Goal: Task Accomplishment & Management: Use online tool/utility

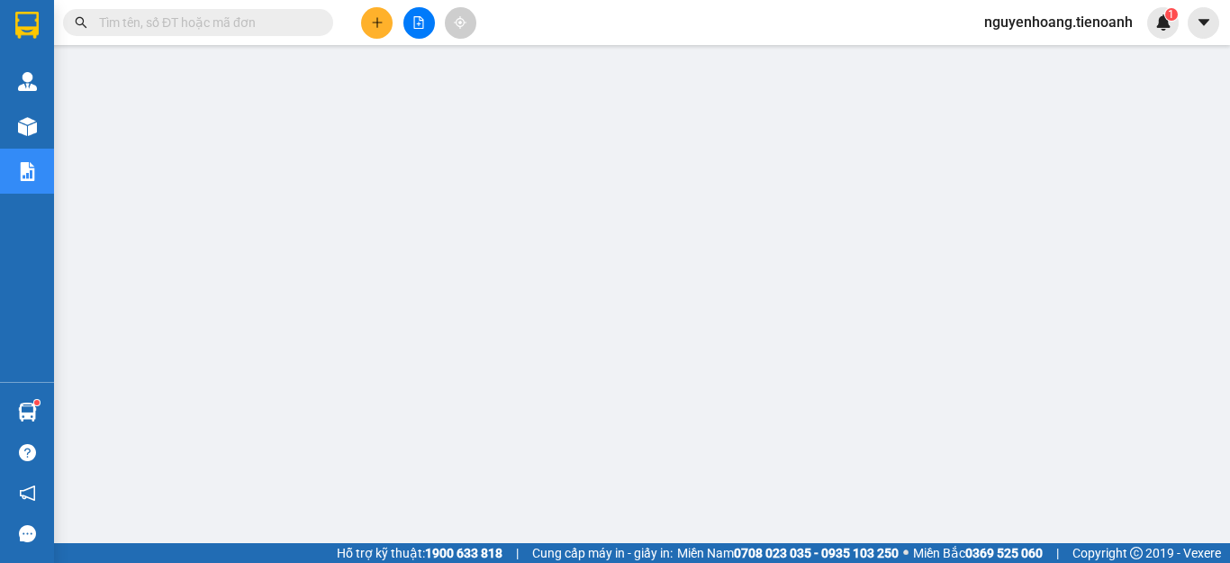
click at [360, 25] on div at bounding box center [418, 23] width 135 height 32
click at [375, 19] on icon "plus" at bounding box center [377, 22] width 13 height 13
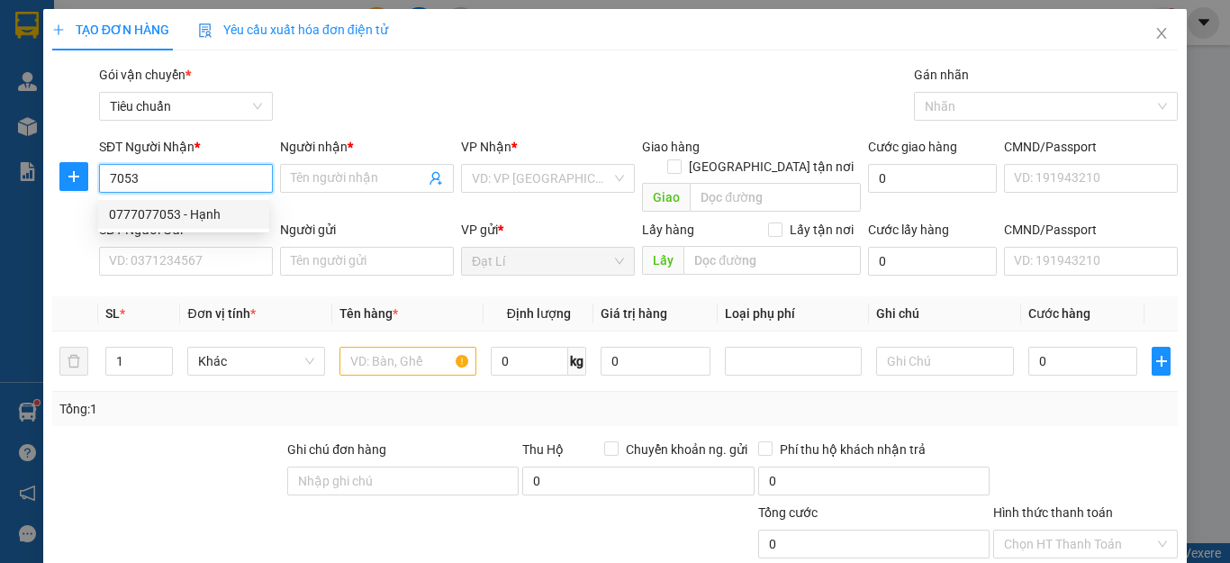
click at [198, 214] on div "0777077053 - Hạnh" at bounding box center [184, 214] width 150 height 20
type input "0777077053"
type input "Hạnh"
type input "100.000"
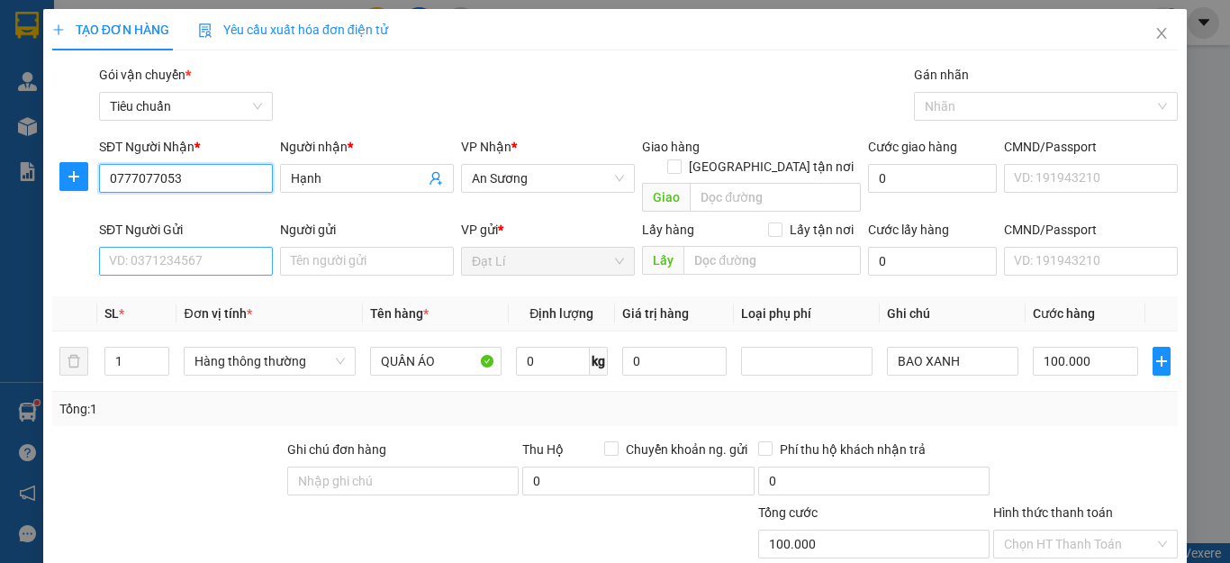
type input "0777077053"
click at [213, 247] on input "SĐT Người Gửi" at bounding box center [186, 261] width 174 height 29
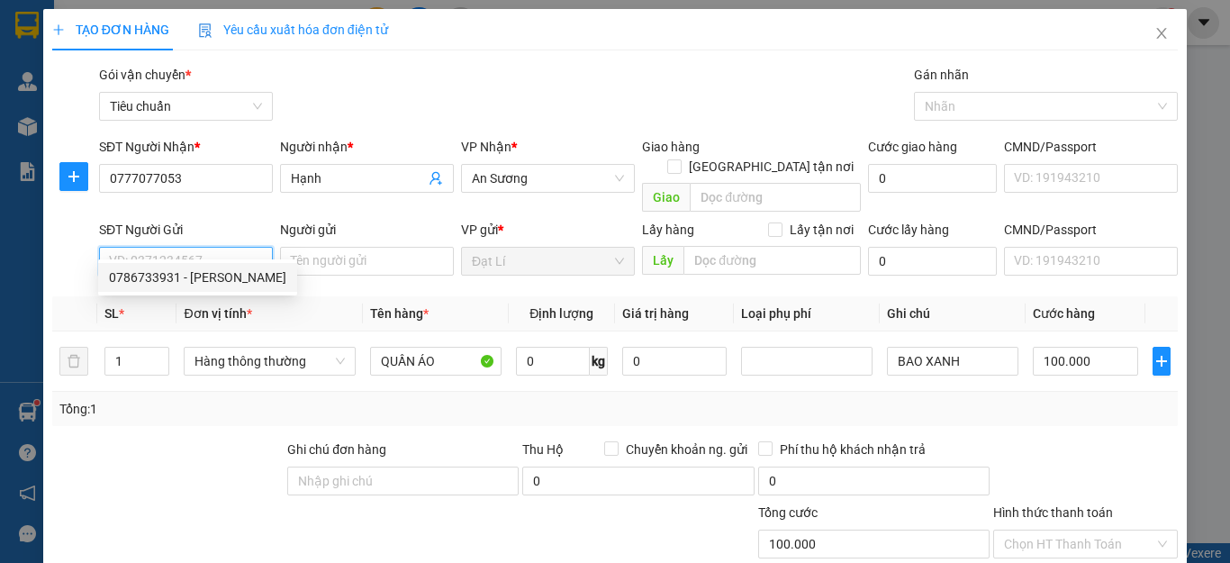
click at [206, 269] on div "0786733931 - [PERSON_NAME]" at bounding box center [197, 278] width 177 height 20
type input "0786733931"
type input "[PERSON_NAME]"
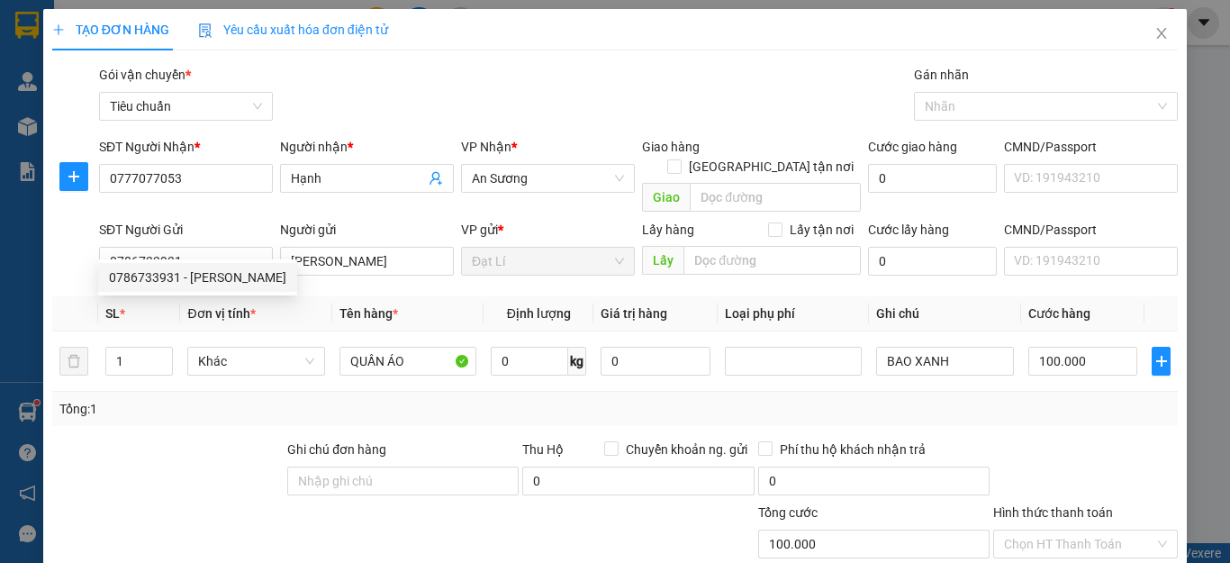
click at [202, 413] on div "Transit Pickup Surcharge Ids Transit Deliver Surcharge Ids Transit Deliver Surc…" at bounding box center [615, 418] width 1126 height 707
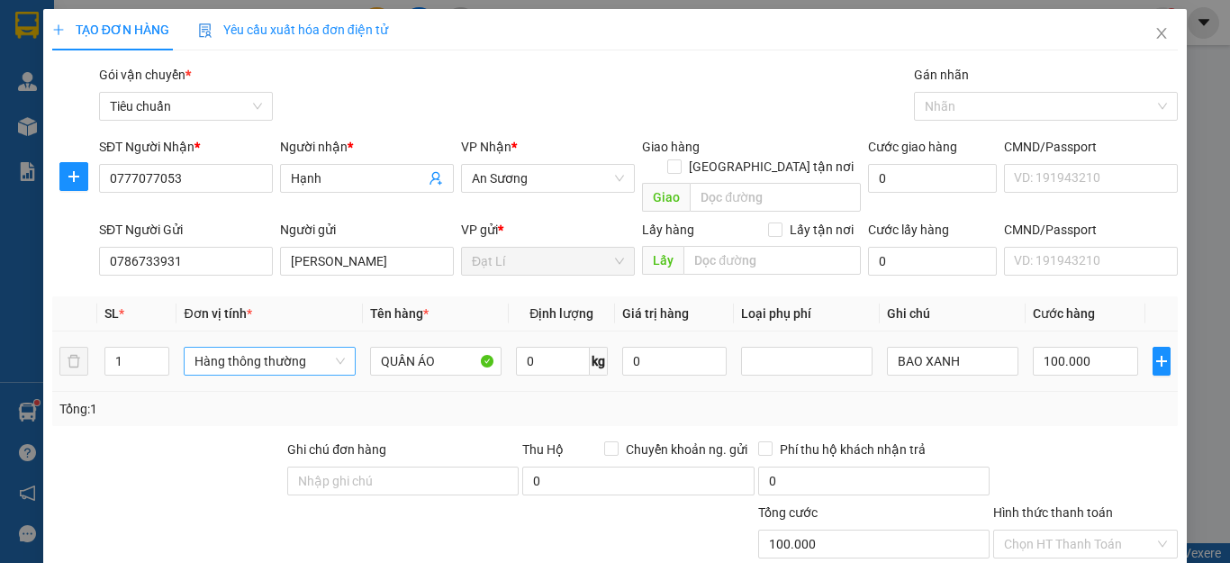
click at [295, 348] on span "Hàng thông thường" at bounding box center [270, 361] width 150 height 27
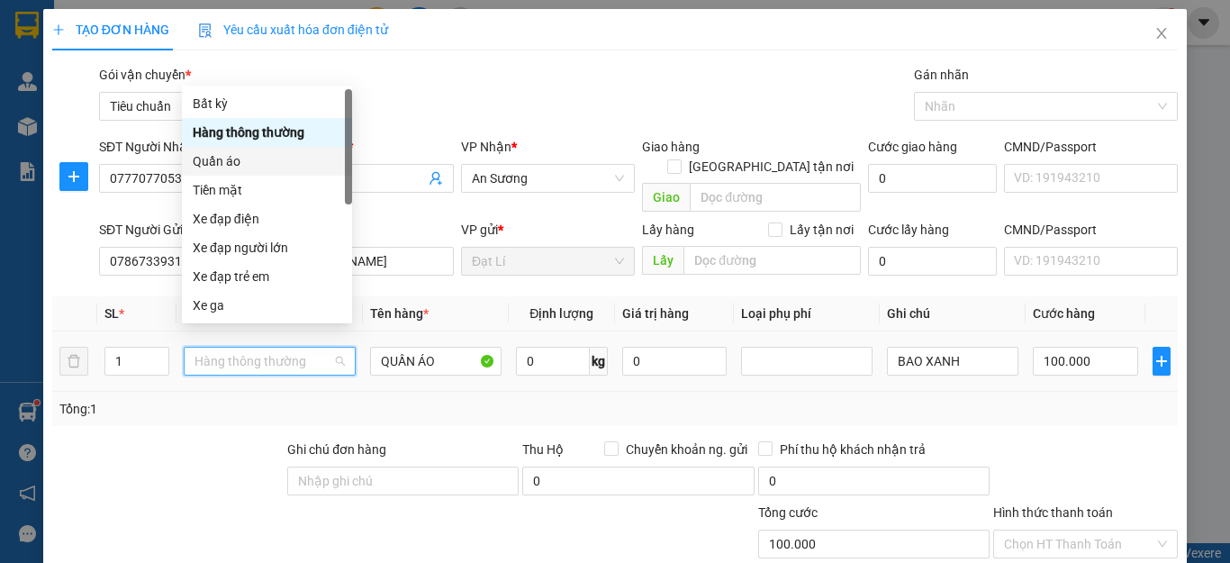
click at [231, 161] on div "Quần áo" at bounding box center [267, 161] width 149 height 20
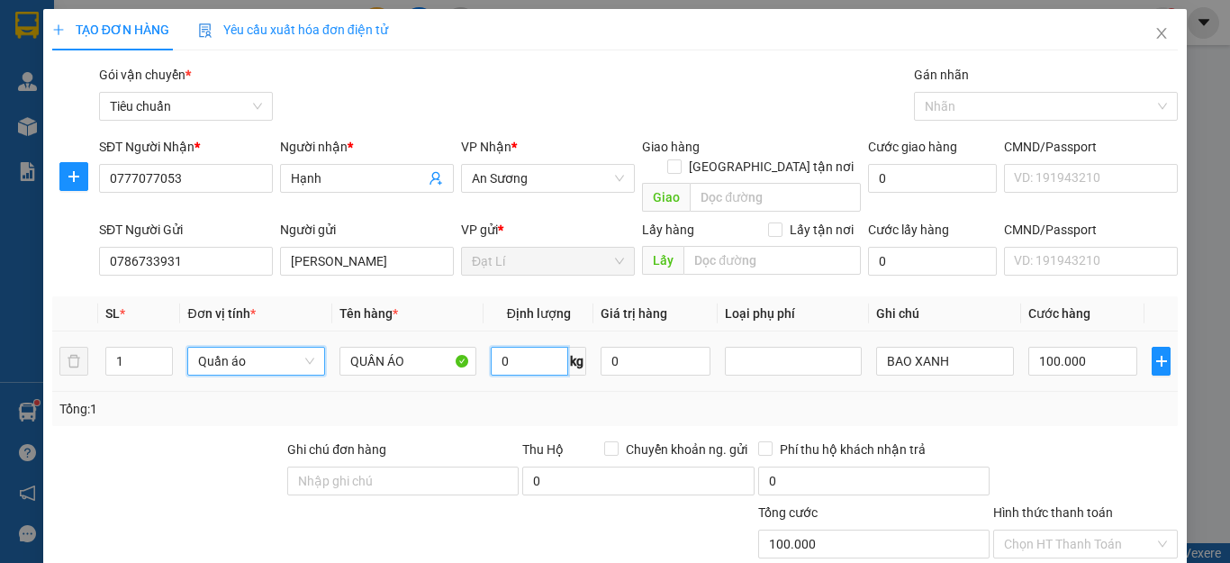
click at [513, 347] on input "0" at bounding box center [529, 361] width 77 height 29
type input "0"
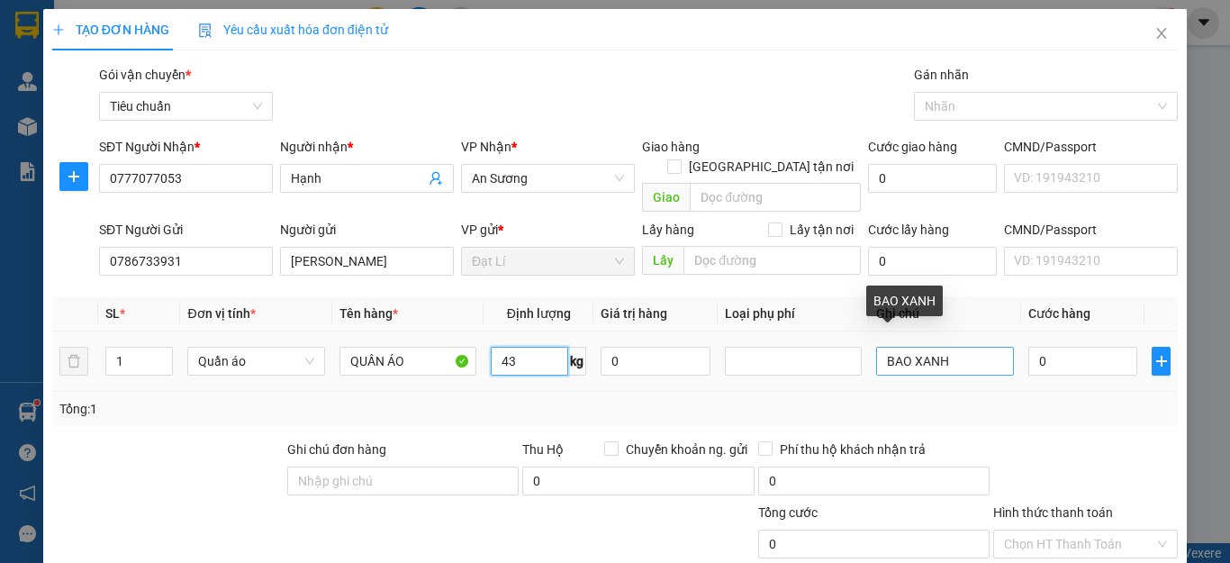
type input "43"
click at [955, 347] on input "BAO XANH" at bounding box center [944, 361] width 137 height 29
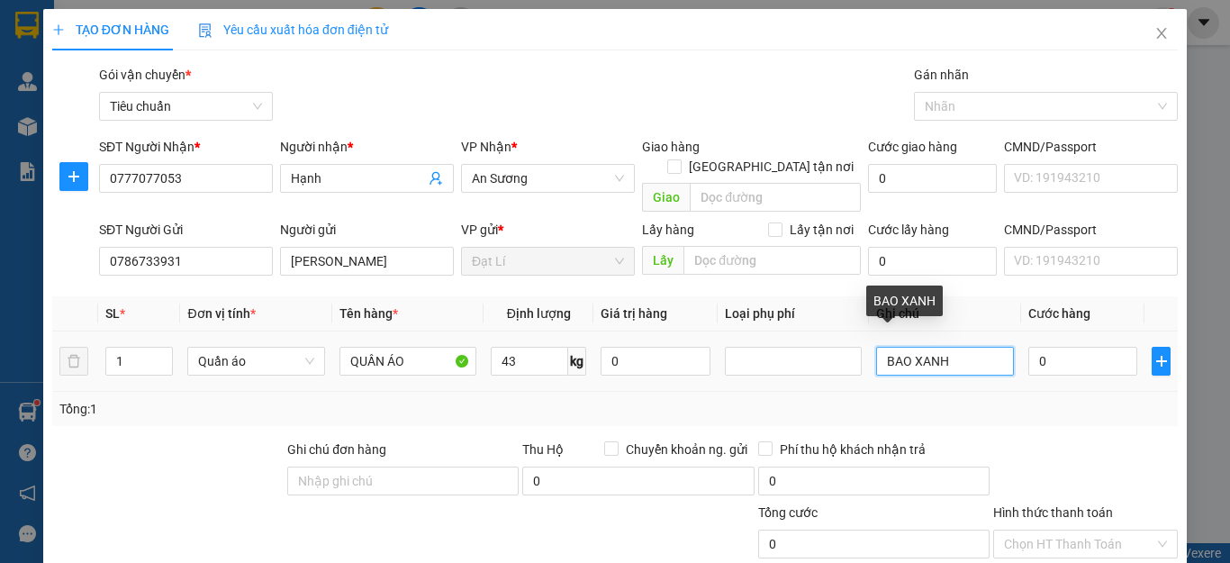
type input "80.000"
type input "cục đen BKV"
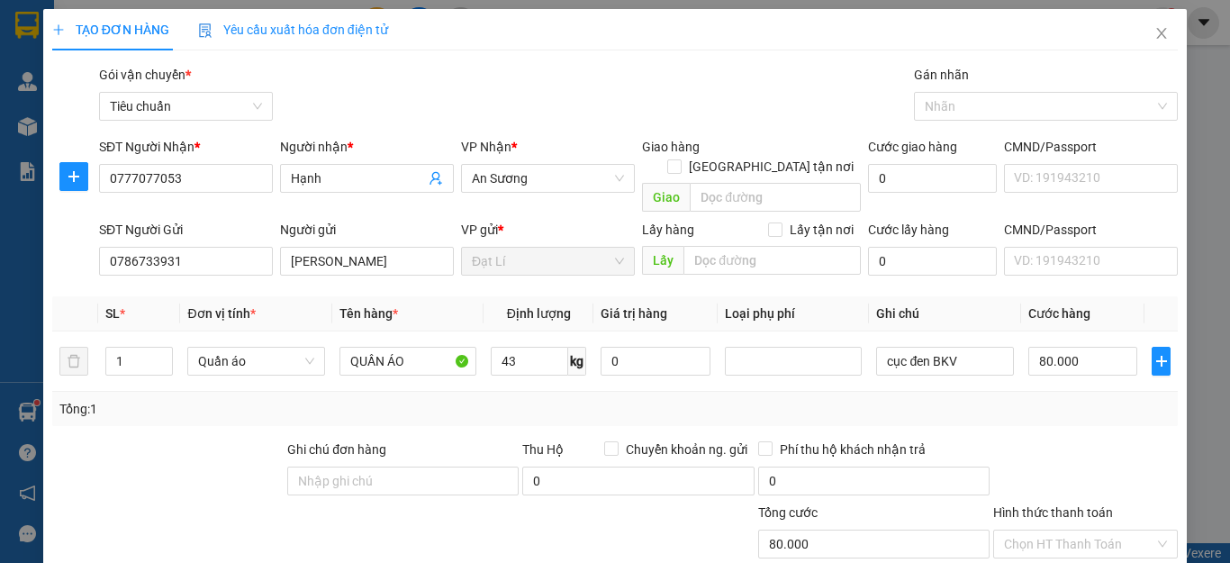
click at [1092, 417] on div "Transit Pickup Surcharge Ids Transit Deliver Surcharge Ids Transit Deliver Surc…" at bounding box center [615, 418] width 1126 height 707
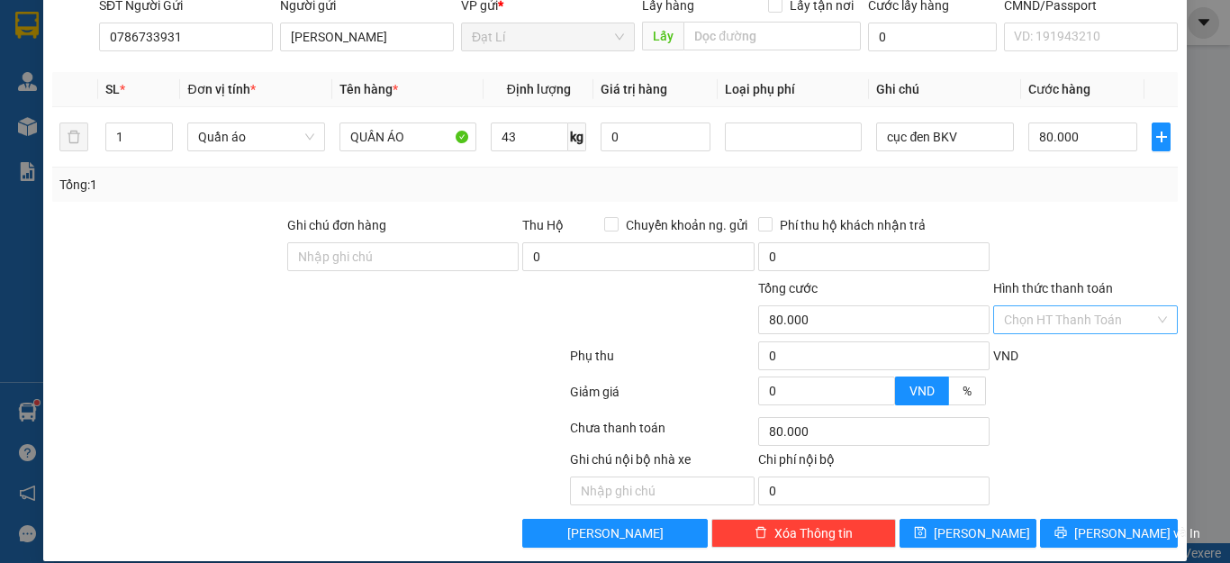
click at [1067, 306] on input "Hình thức thanh toán" at bounding box center [1079, 319] width 150 height 27
click at [1078, 215] on div at bounding box center [1086, 246] width 188 height 63
click at [1107, 530] on div "TẠO ĐƠN HÀNG Yêu cầu xuất hóa đơn điện tử Transit Pickup Surcharge Ids Transit …" at bounding box center [615, 173] width 1144 height 776
click at [1096, 524] on button "[PERSON_NAME] và In" at bounding box center [1109, 533] width 138 height 29
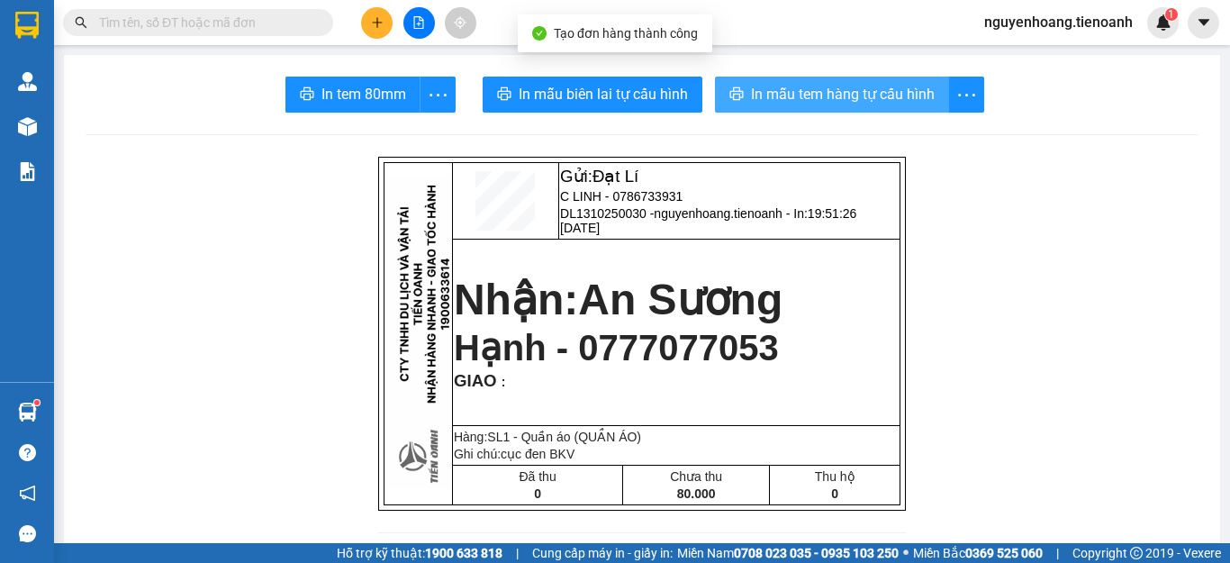
click at [822, 103] on span "In mẫu tem hàng tự cấu hình" at bounding box center [843, 94] width 184 height 23
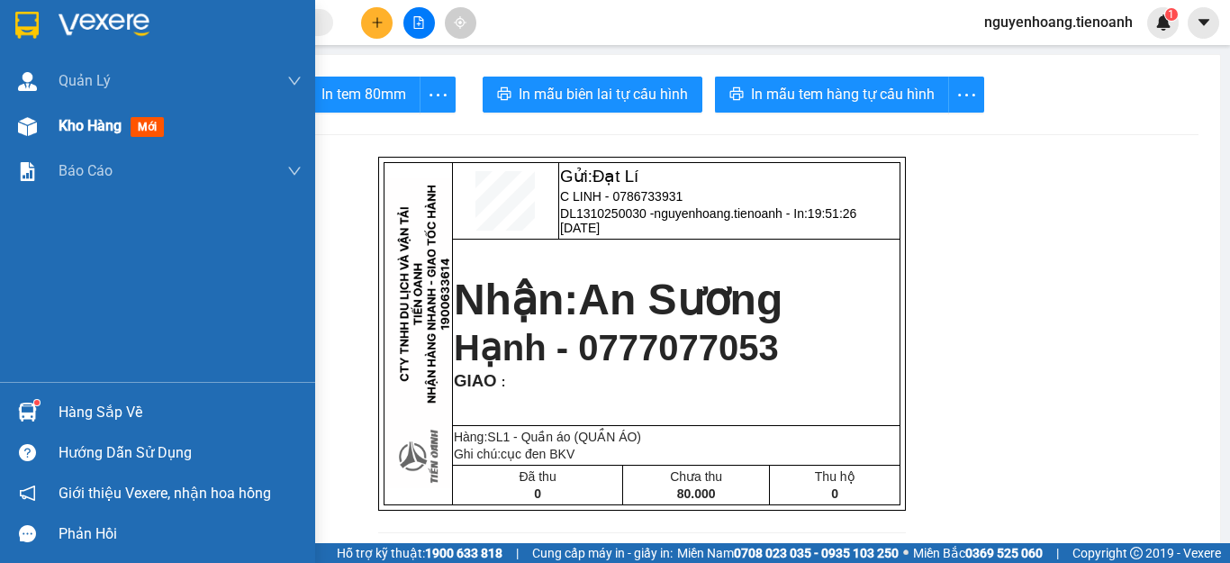
click at [90, 125] on span "Kho hàng" at bounding box center [90, 125] width 63 height 17
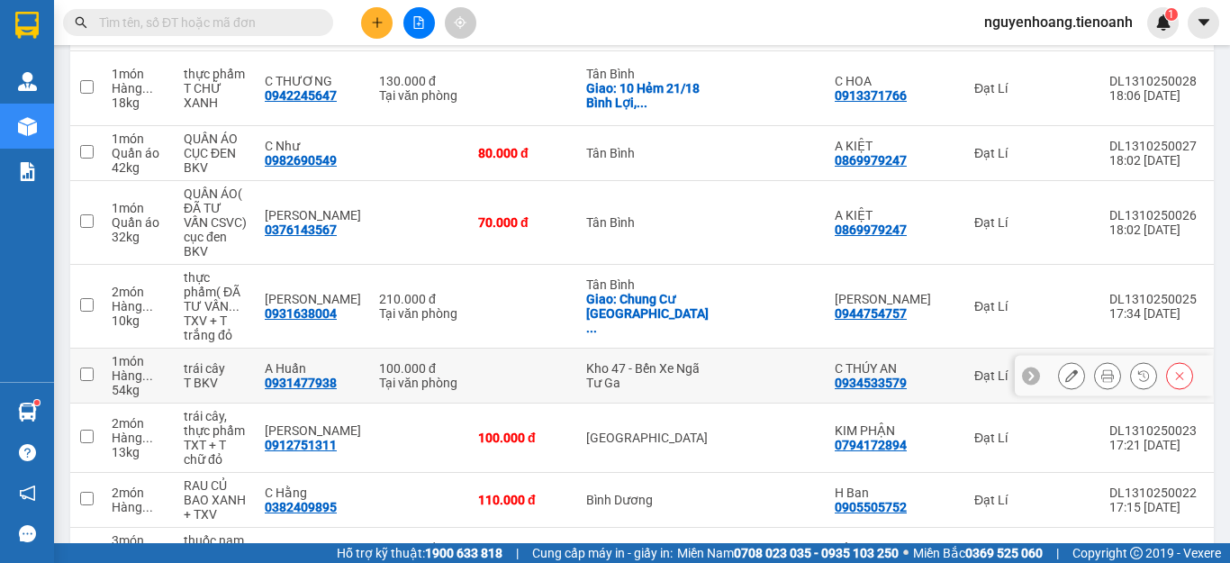
scroll to position [472, 0]
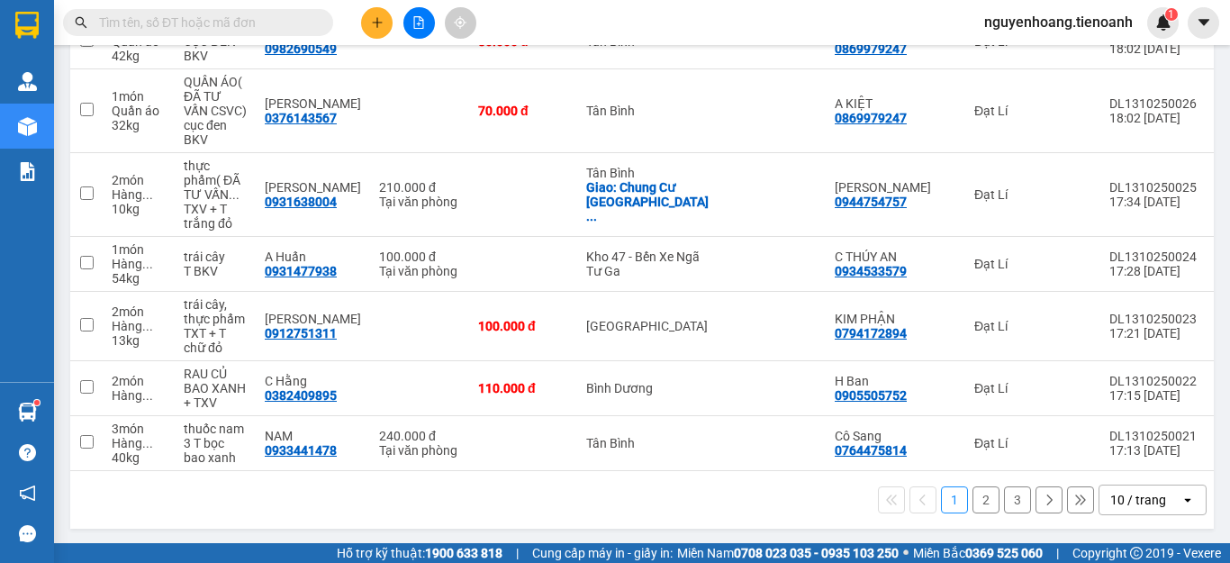
click at [1155, 504] on div "10 / trang" at bounding box center [1140, 499] width 81 height 29
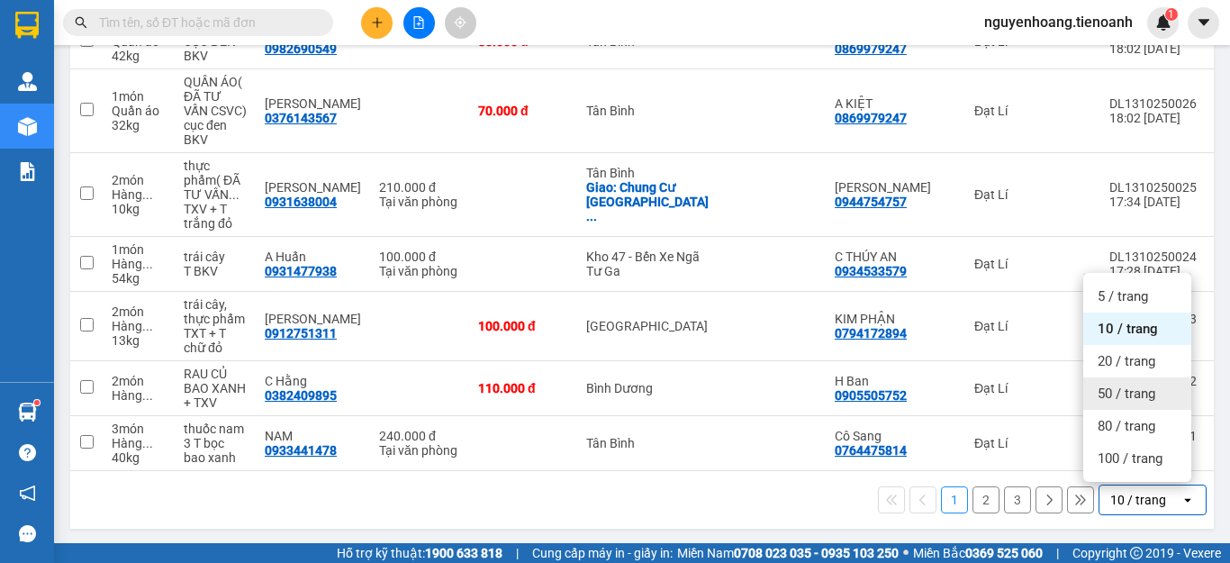
click at [1138, 386] on span "50 / trang" at bounding box center [1127, 394] width 58 height 18
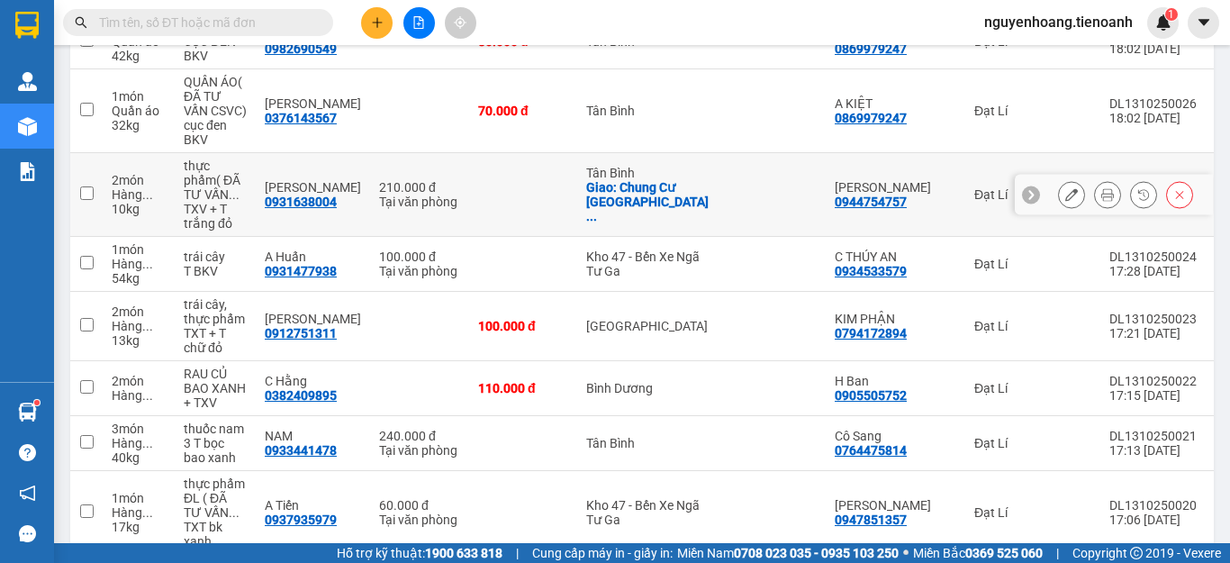
scroll to position [112, 0]
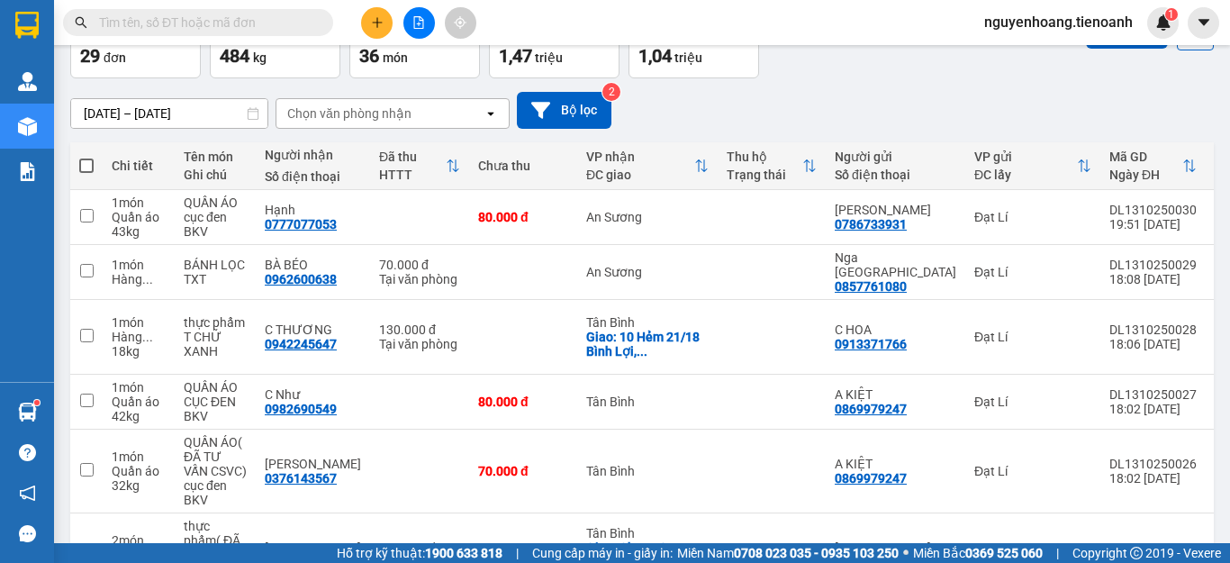
click at [89, 154] on th at bounding box center [86, 166] width 32 height 48
click at [86, 165] on span at bounding box center [86, 166] width 14 height 14
click at [86, 157] on input "checkbox" at bounding box center [86, 157] width 0 height 0
checkbox input "true"
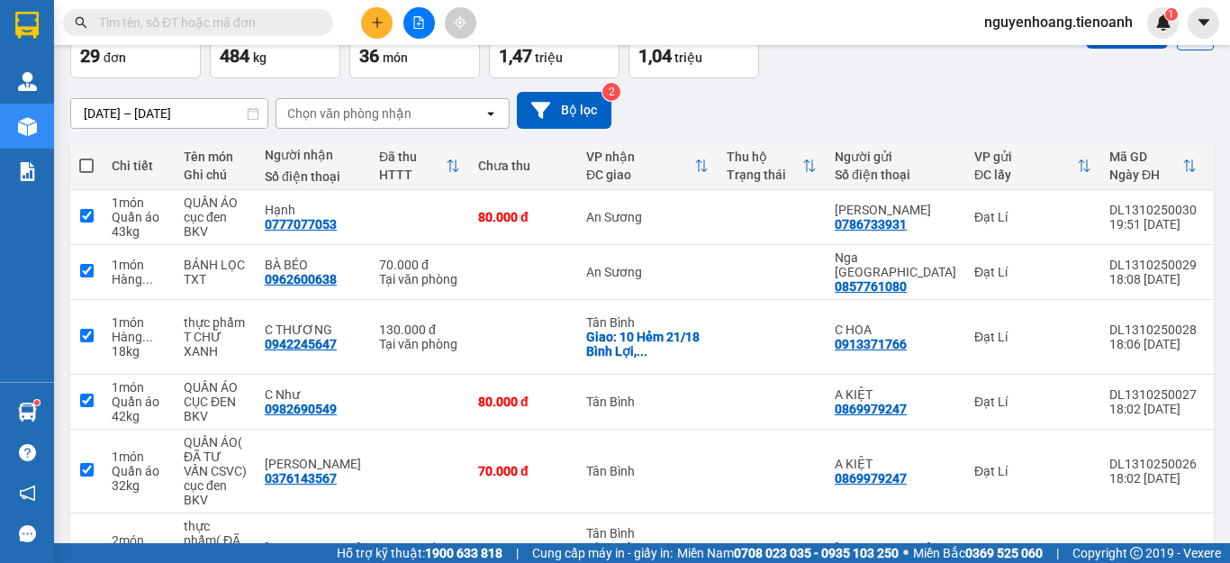
checkbox input "true"
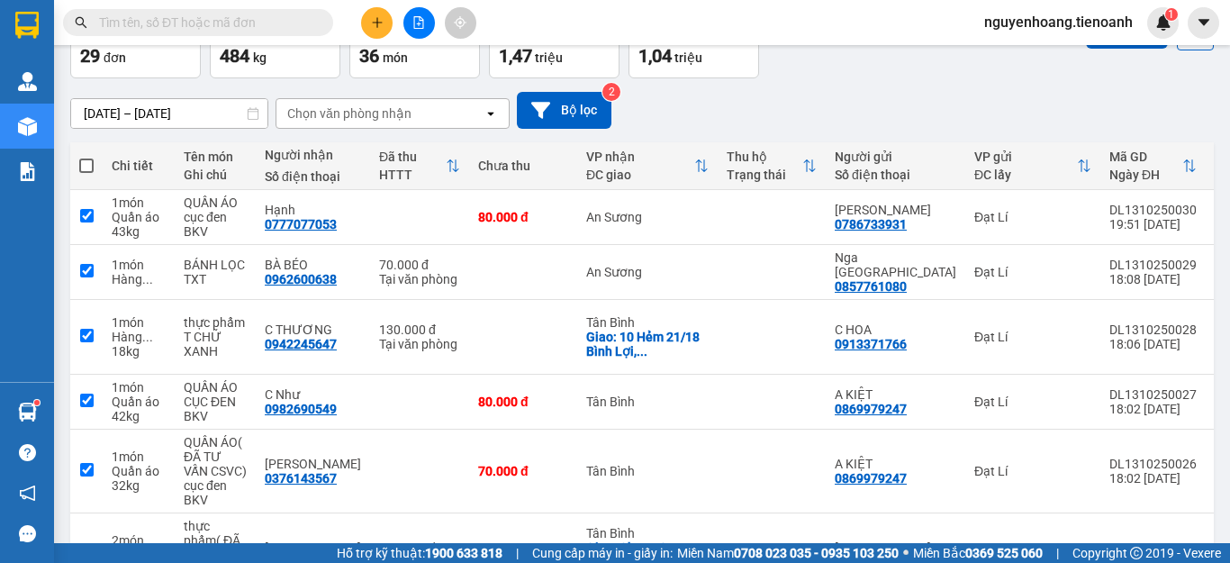
checkbox input "true"
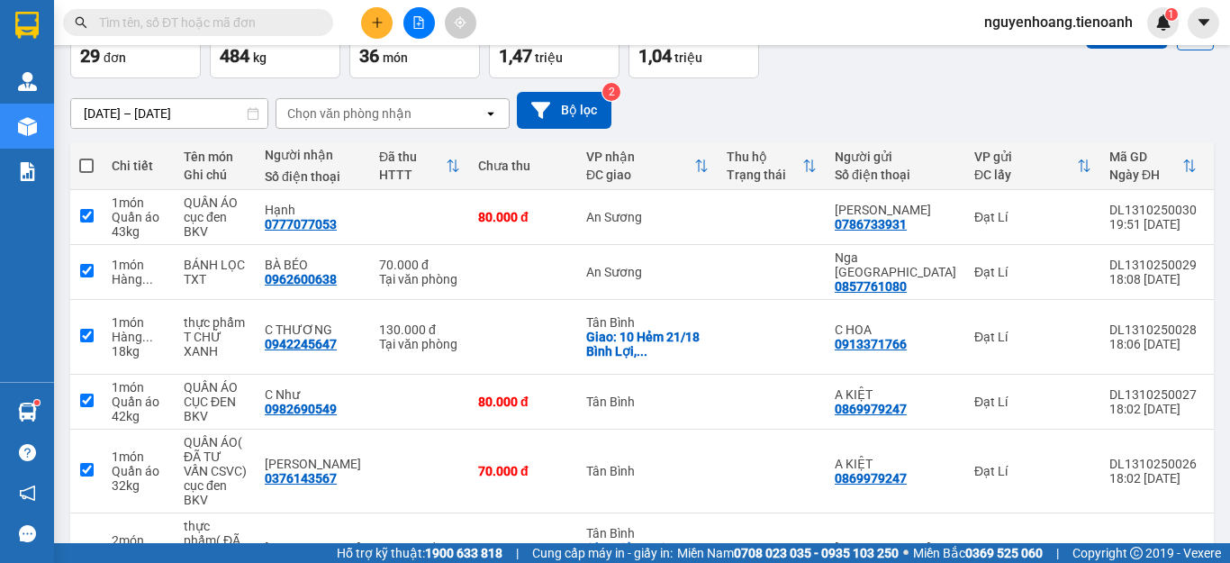
checkbox input "true"
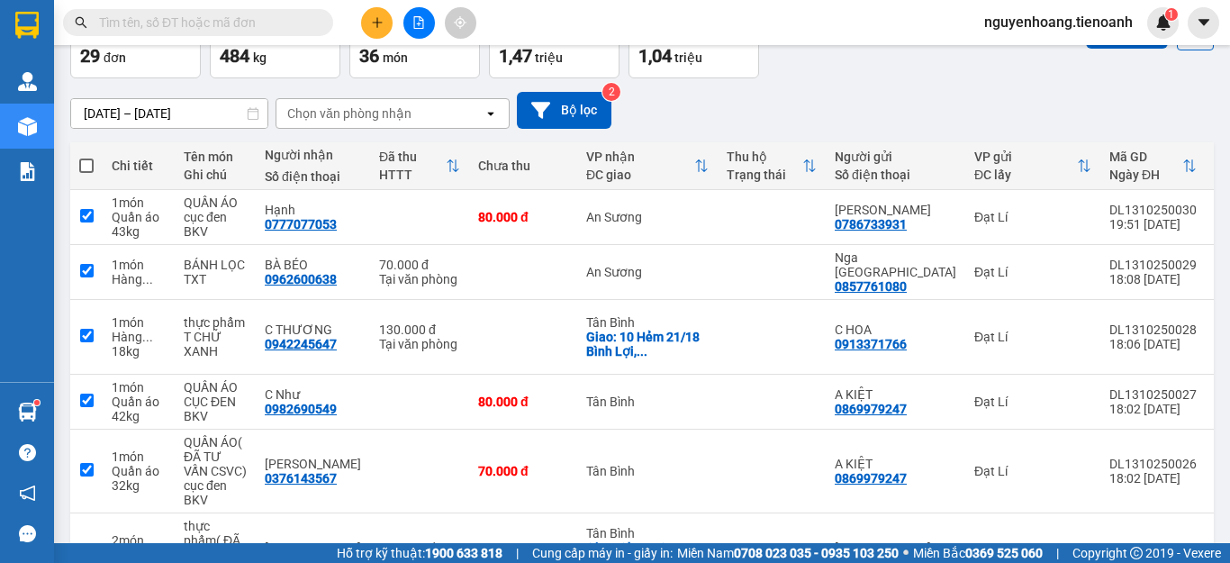
checkbox input "true"
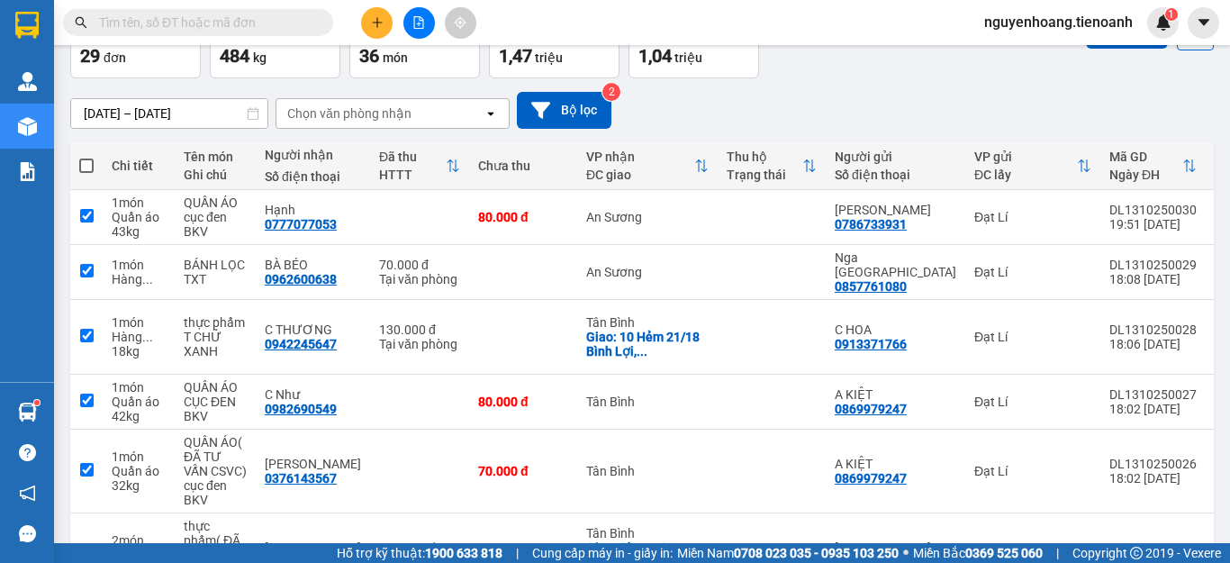
checkbox input "true"
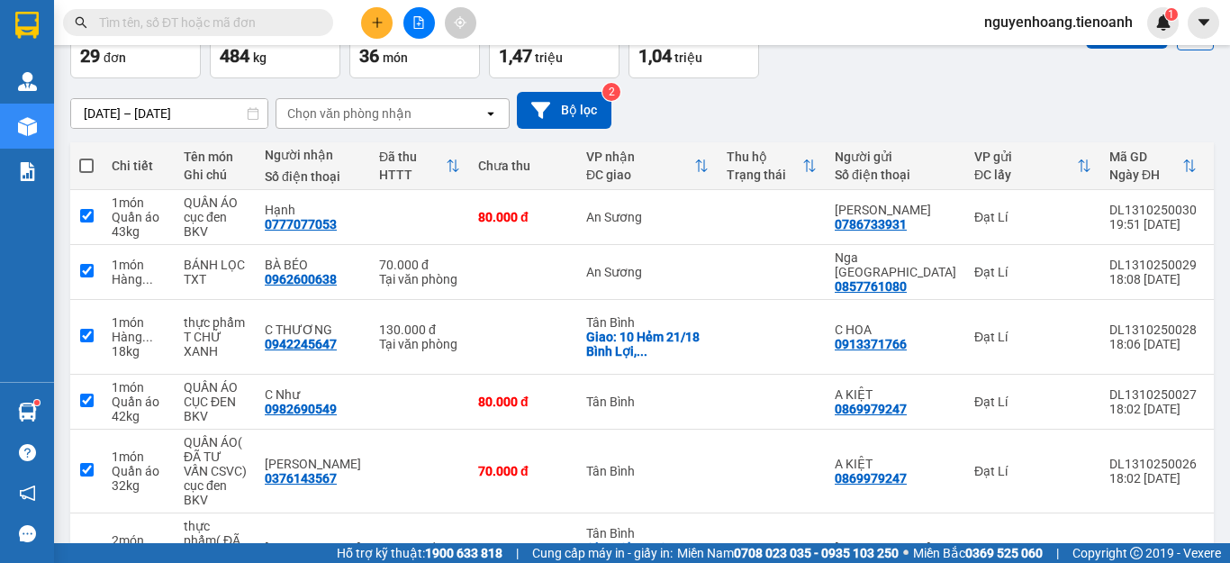
checkbox input "true"
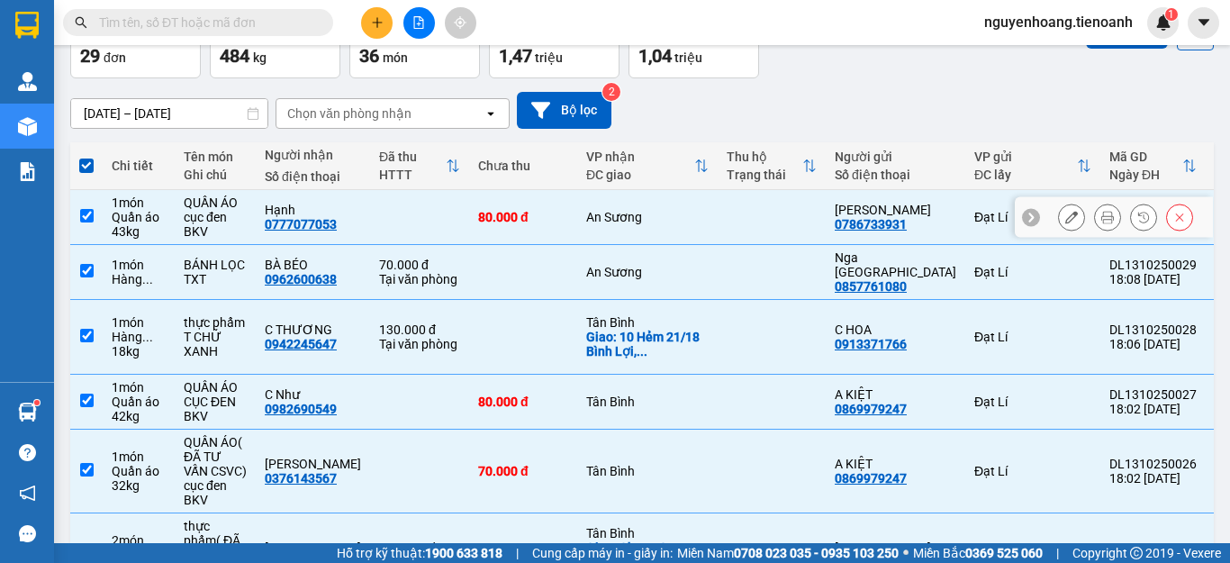
click at [392, 212] on td at bounding box center [419, 217] width 99 height 55
checkbox input "false"
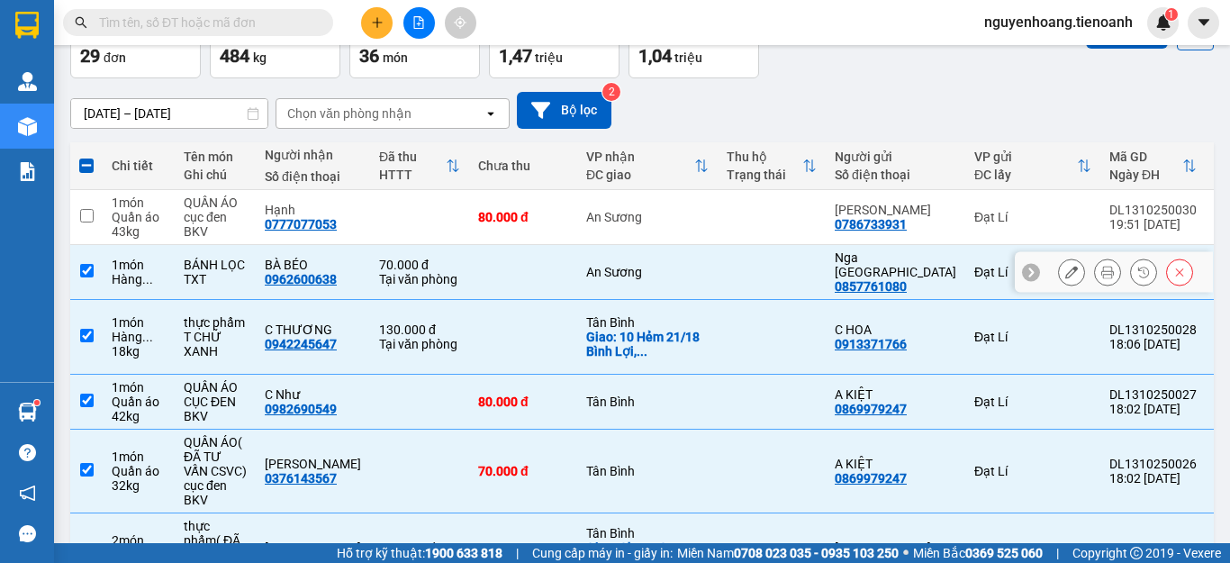
click at [510, 276] on td at bounding box center [523, 272] width 108 height 55
checkbox input "false"
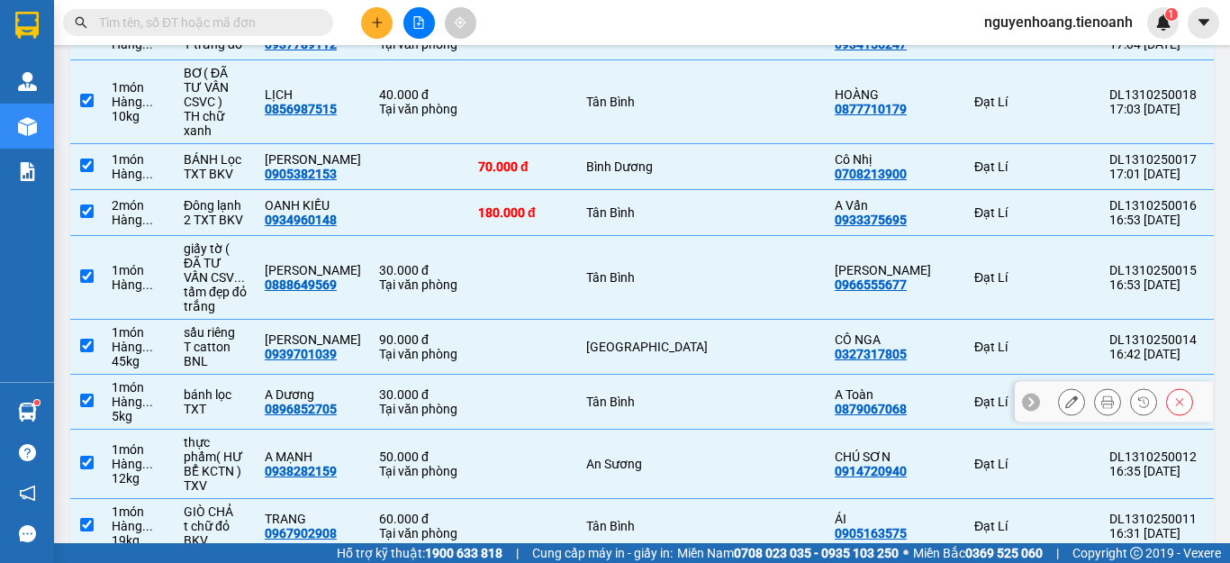
scroll to position [1102, 0]
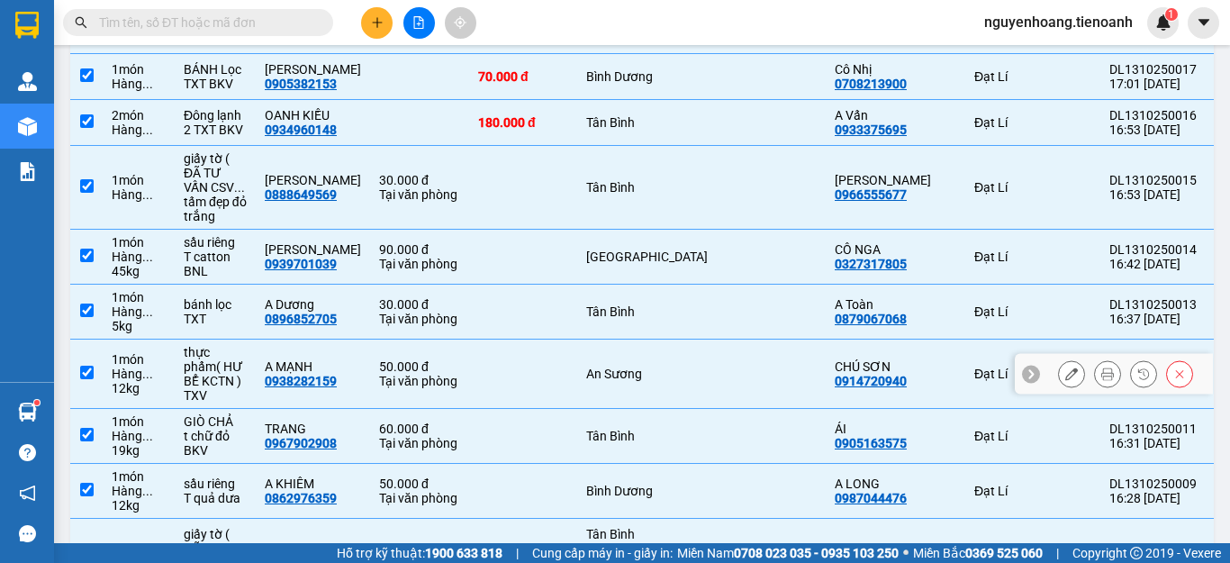
click at [533, 367] on td at bounding box center [523, 374] width 108 height 69
checkbox input "false"
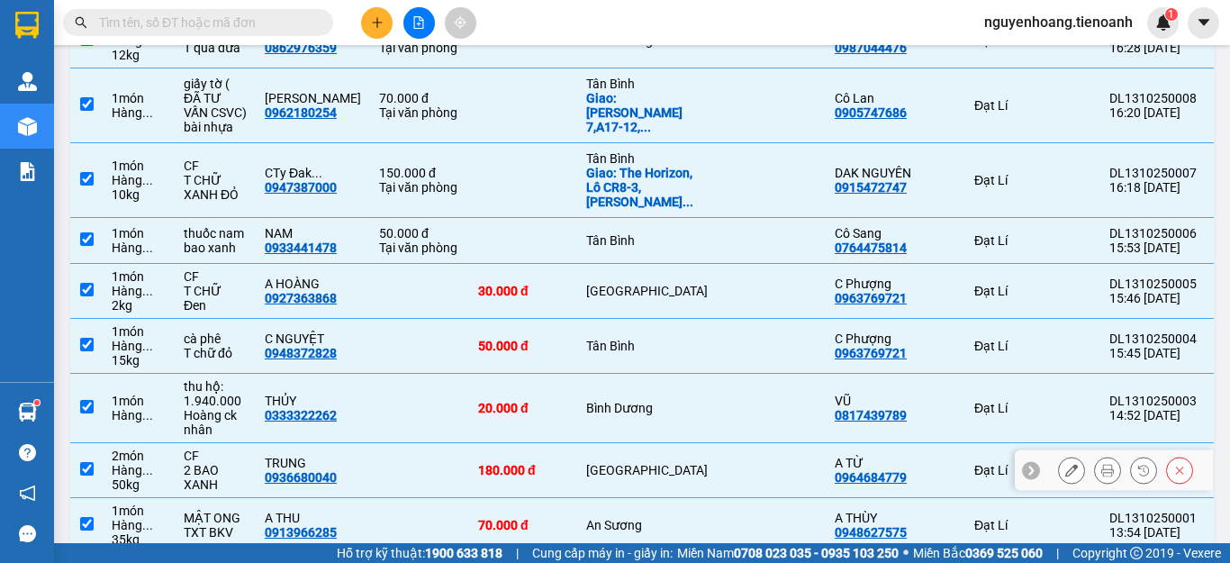
scroll to position [1635, 0]
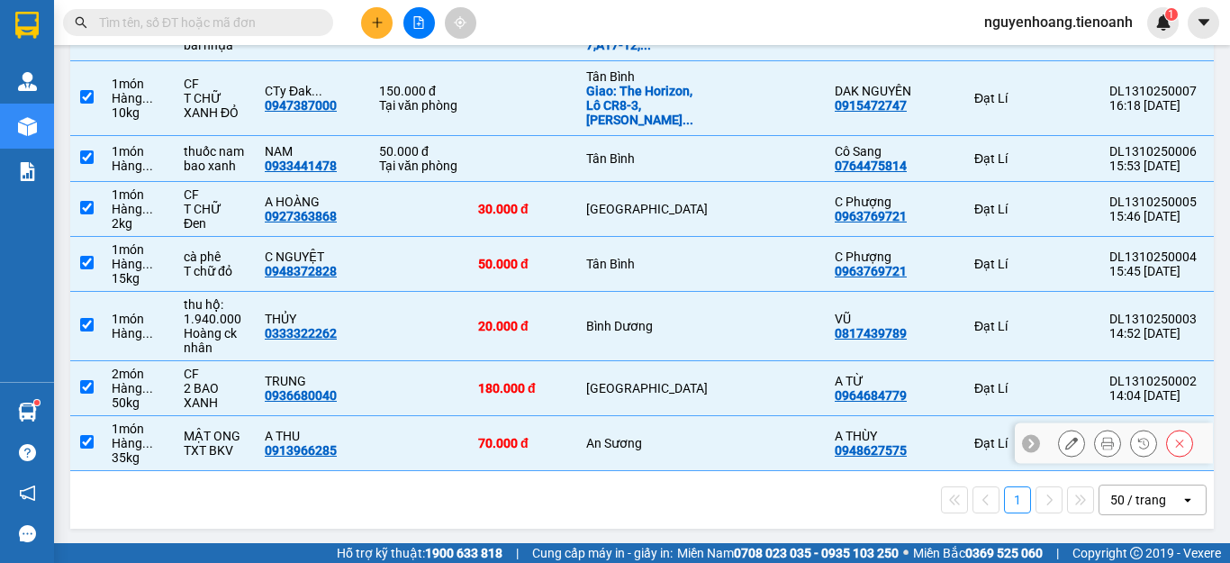
click at [591, 441] on div "An Sương" at bounding box center [647, 443] width 122 height 14
checkbox input "false"
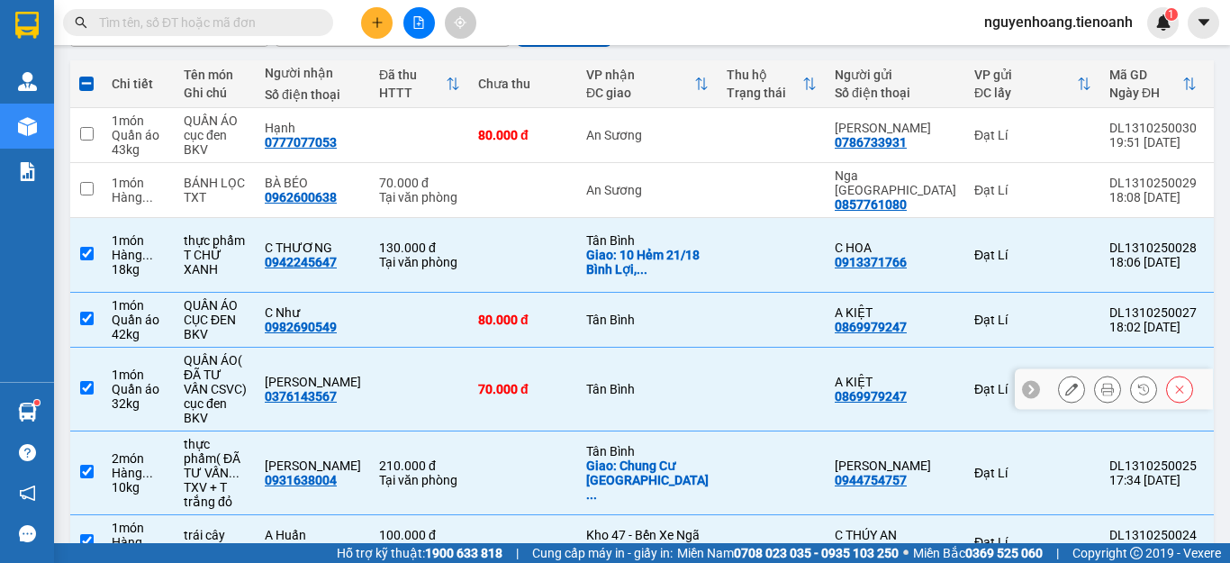
scroll to position [0, 0]
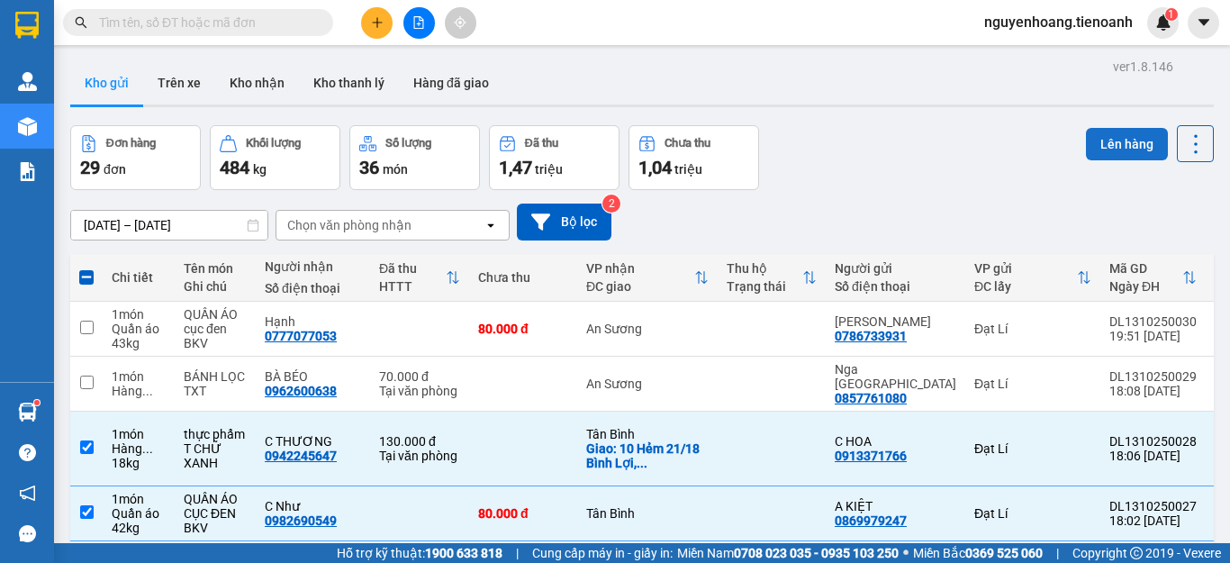
click at [1094, 154] on button "Lên hàng" at bounding box center [1127, 144] width 82 height 32
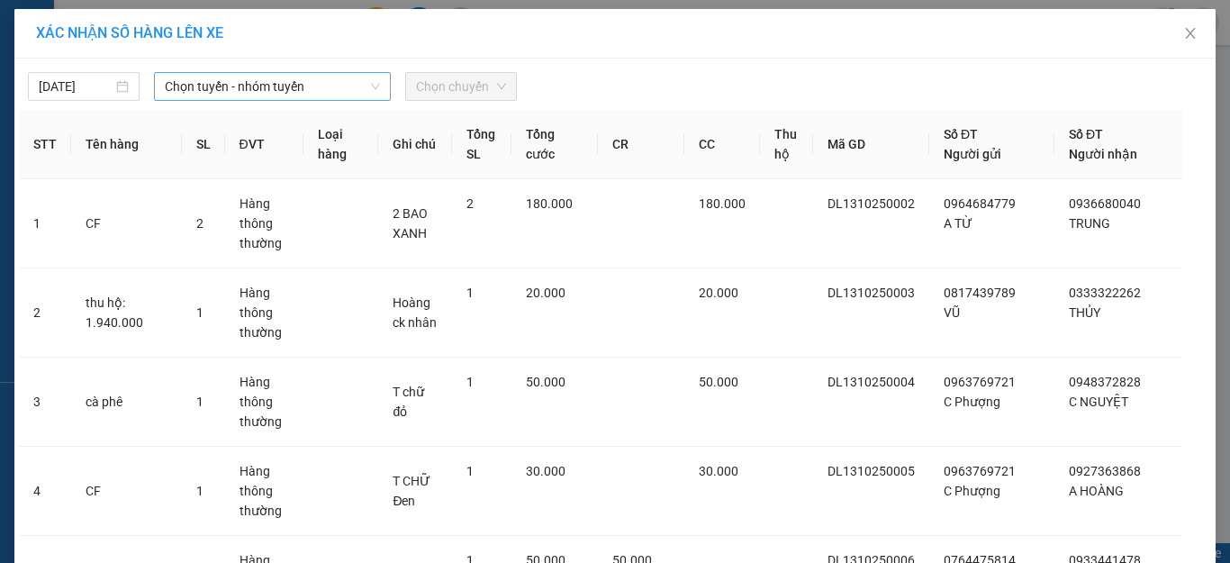
click at [197, 89] on span "Chọn tuyến - nhóm tuyến" at bounding box center [272, 86] width 215 height 27
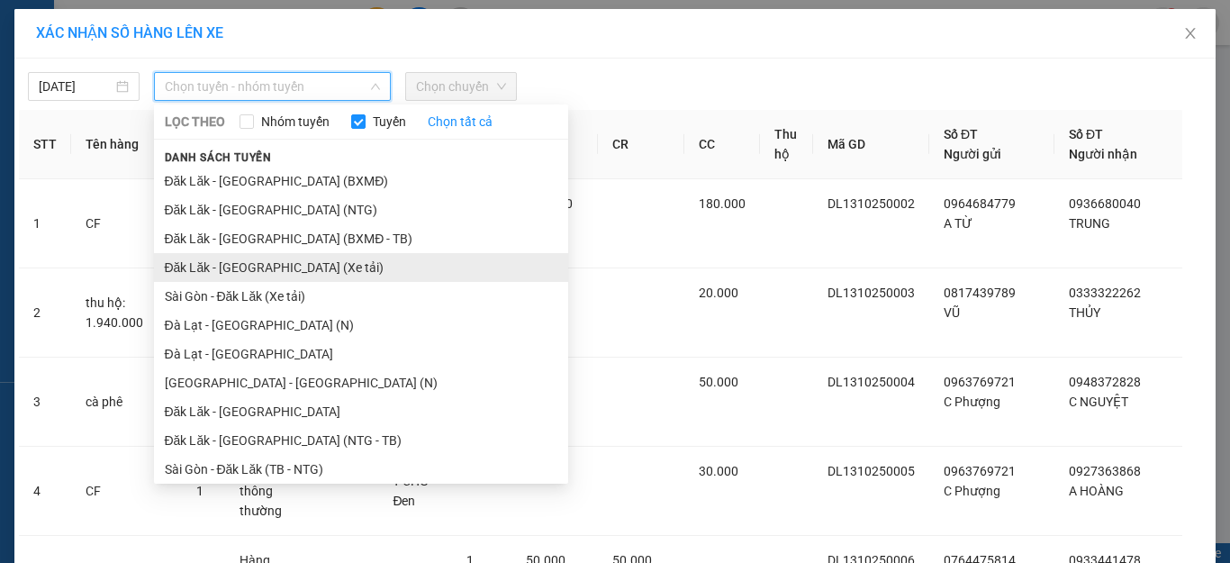
click at [223, 261] on li "Đăk Lăk - [GEOGRAPHIC_DATA] (Xe tải)" at bounding box center [361, 267] width 414 height 29
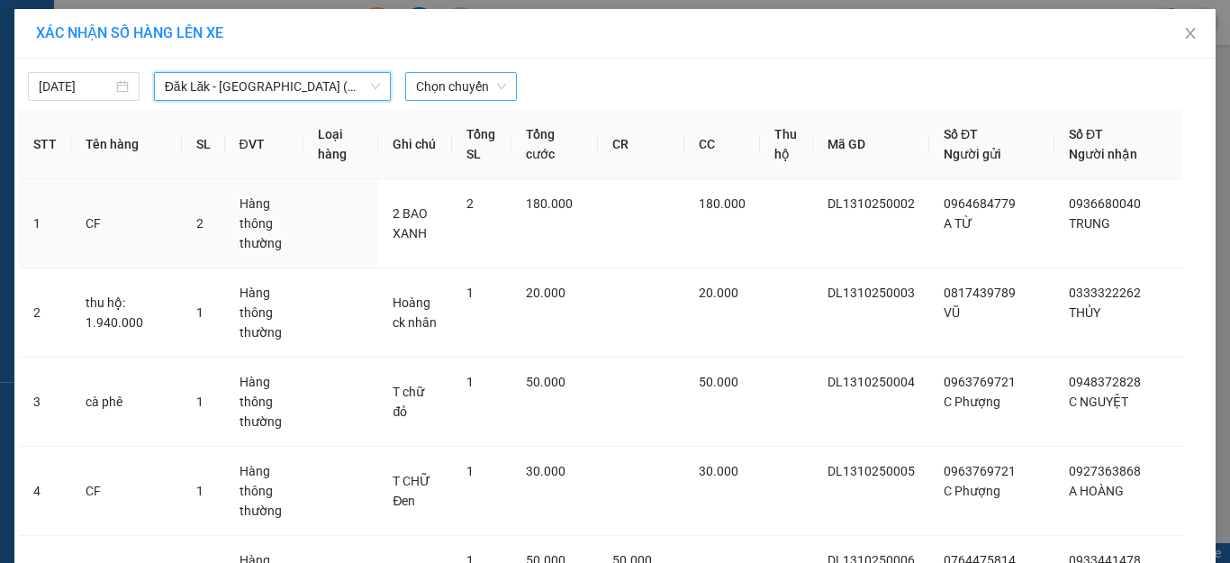
click at [454, 88] on span "Chọn chuyến" at bounding box center [461, 86] width 90 height 27
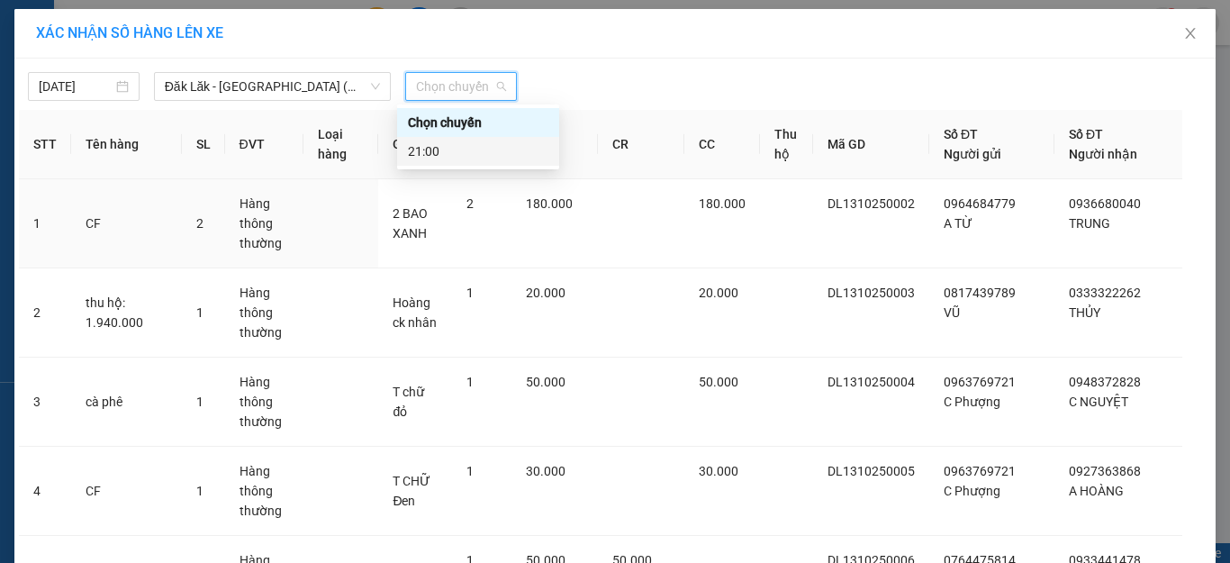
click at [475, 156] on div "21:00" at bounding box center [478, 151] width 141 height 20
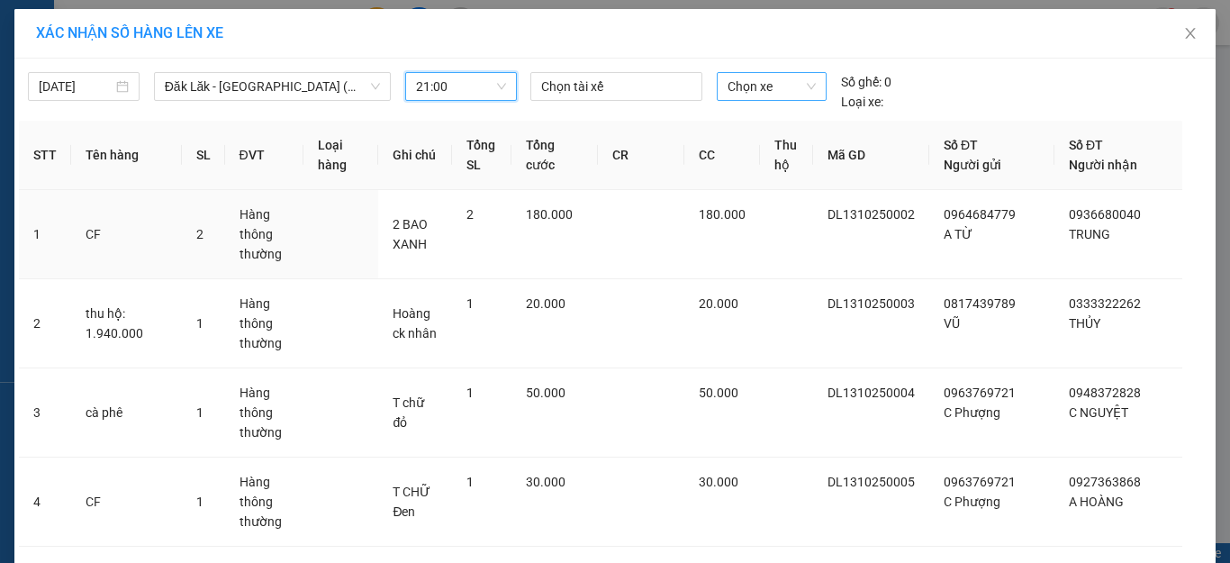
click at [778, 93] on span "Chọn xe" at bounding box center [772, 86] width 88 height 27
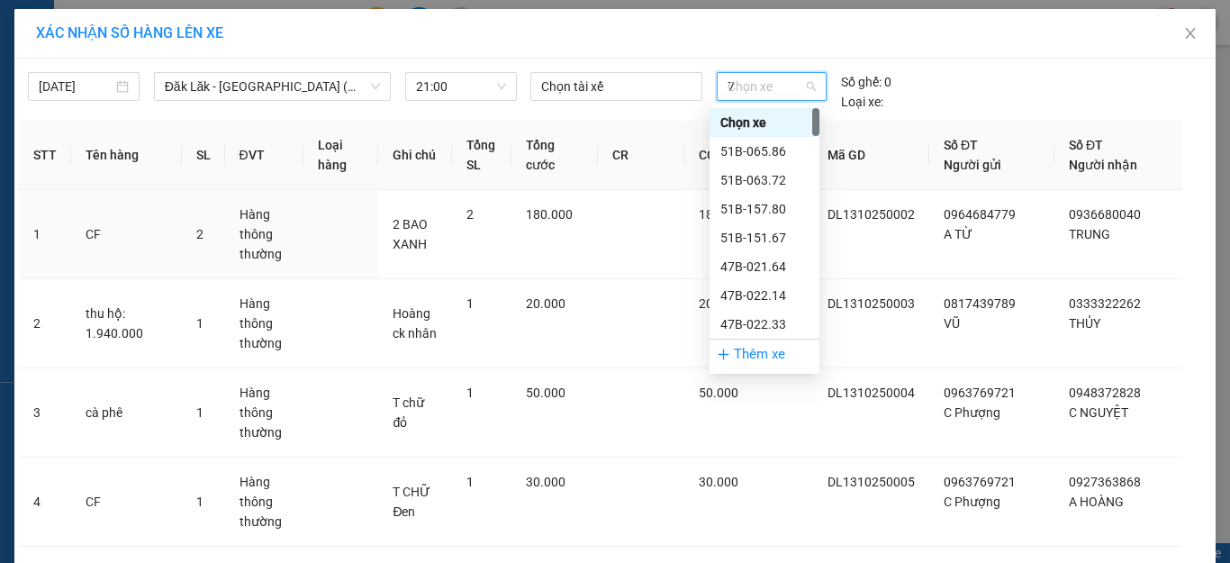
type input "79"
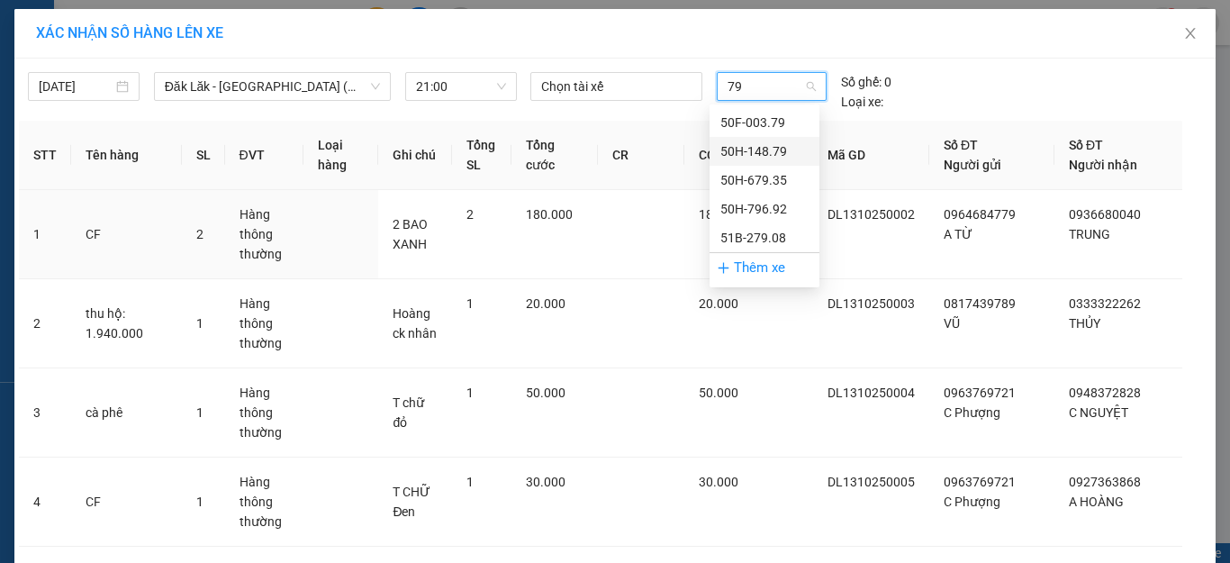
click at [782, 144] on div "50H-148.79" at bounding box center [765, 151] width 88 height 20
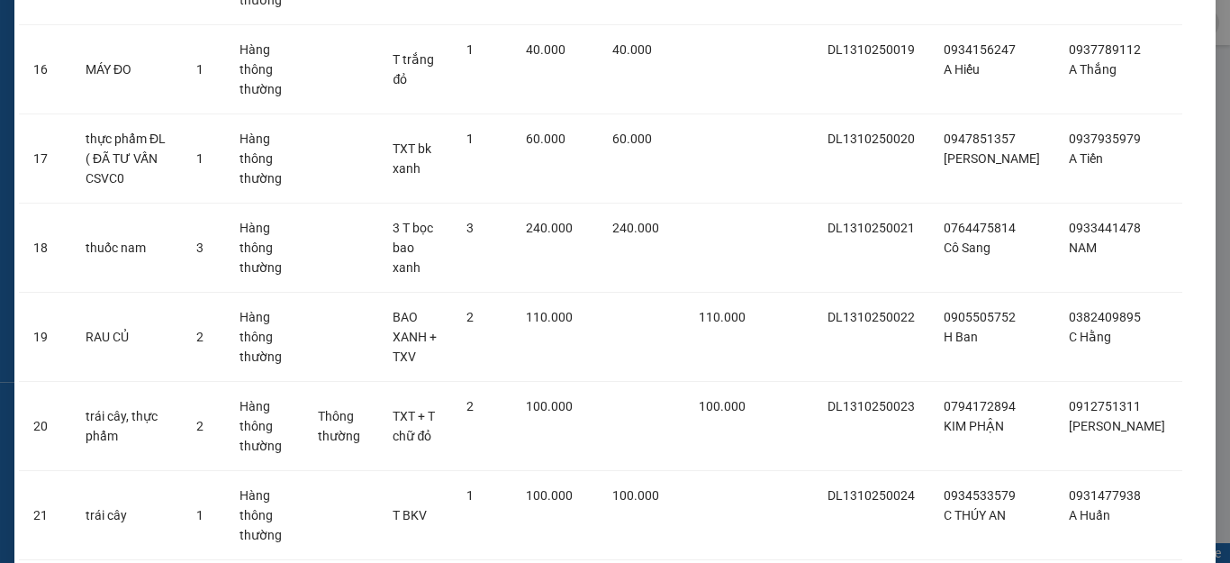
scroll to position [1937, 0]
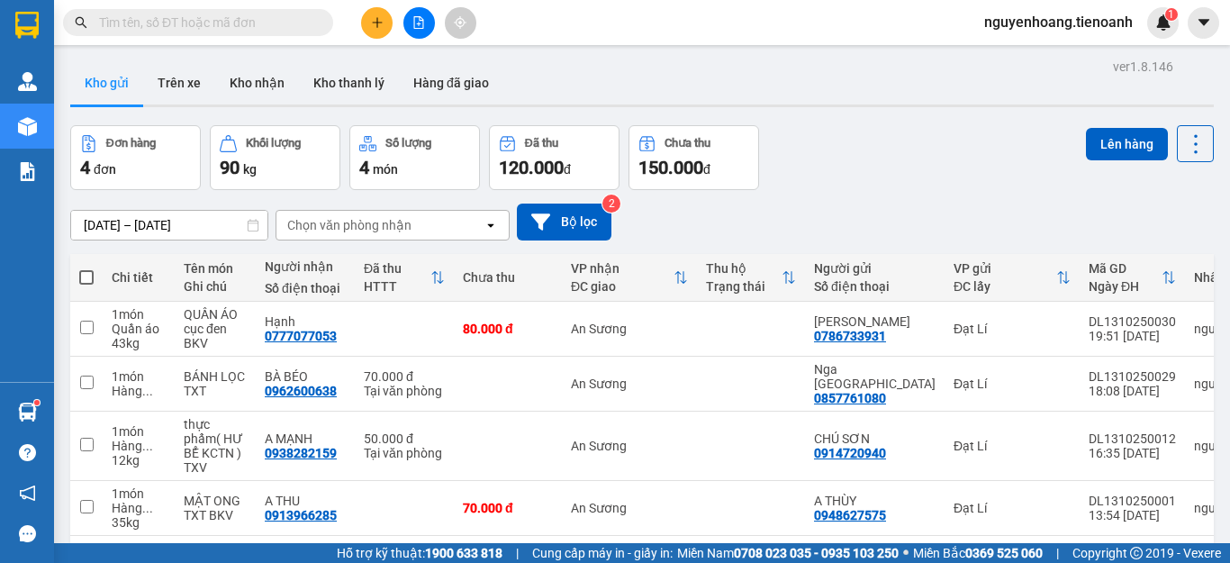
click at [78, 279] on th at bounding box center [86, 278] width 32 height 48
click at [88, 273] on span at bounding box center [86, 277] width 14 height 14
click at [86, 268] on input "checkbox" at bounding box center [86, 268] width 0 height 0
checkbox input "true"
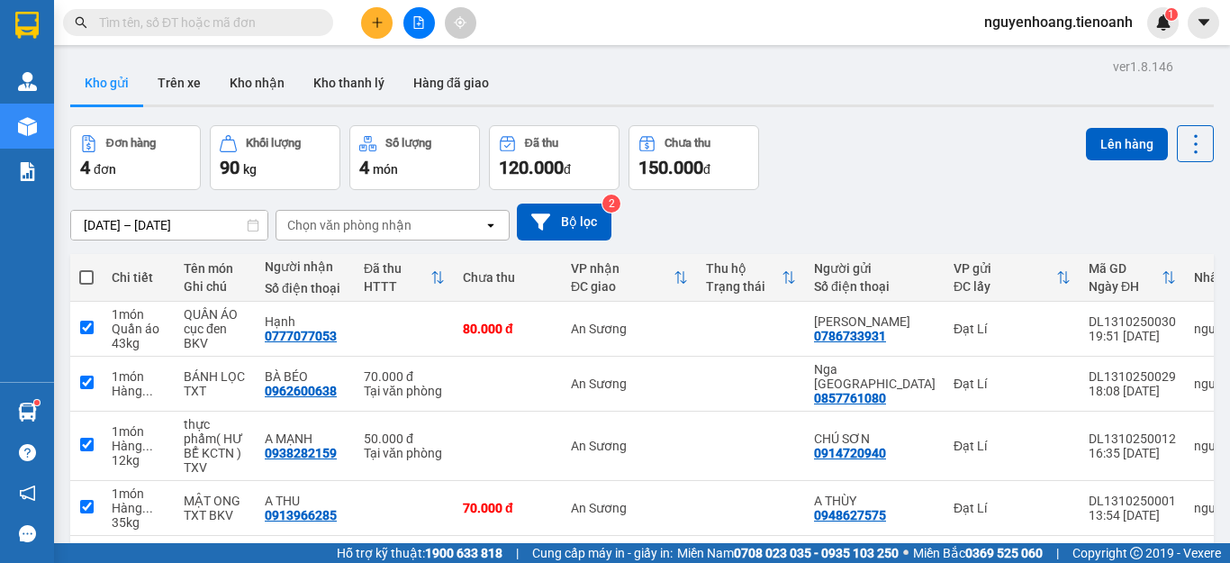
checkbox input "true"
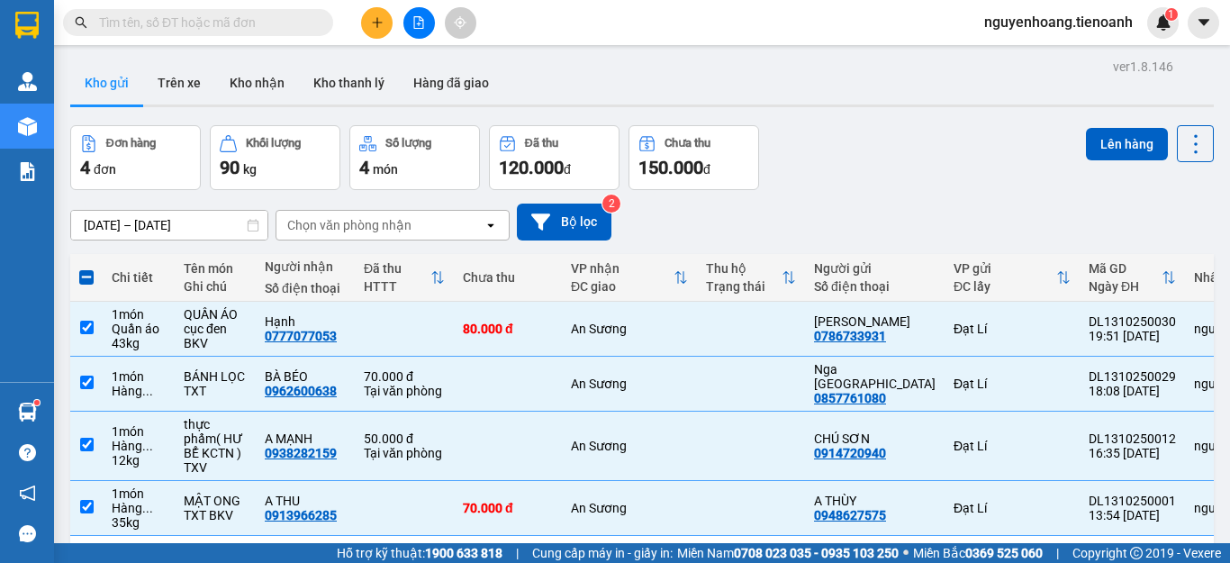
click at [1069, 140] on div "Đơn hàng 4 đơn Khối lượng 90 kg Số lượng 4 món Đã thu 120.000 đ Chưa thu 150.00…" at bounding box center [642, 157] width 1144 height 65
click at [1091, 138] on button "Lên hàng" at bounding box center [1127, 144] width 82 height 32
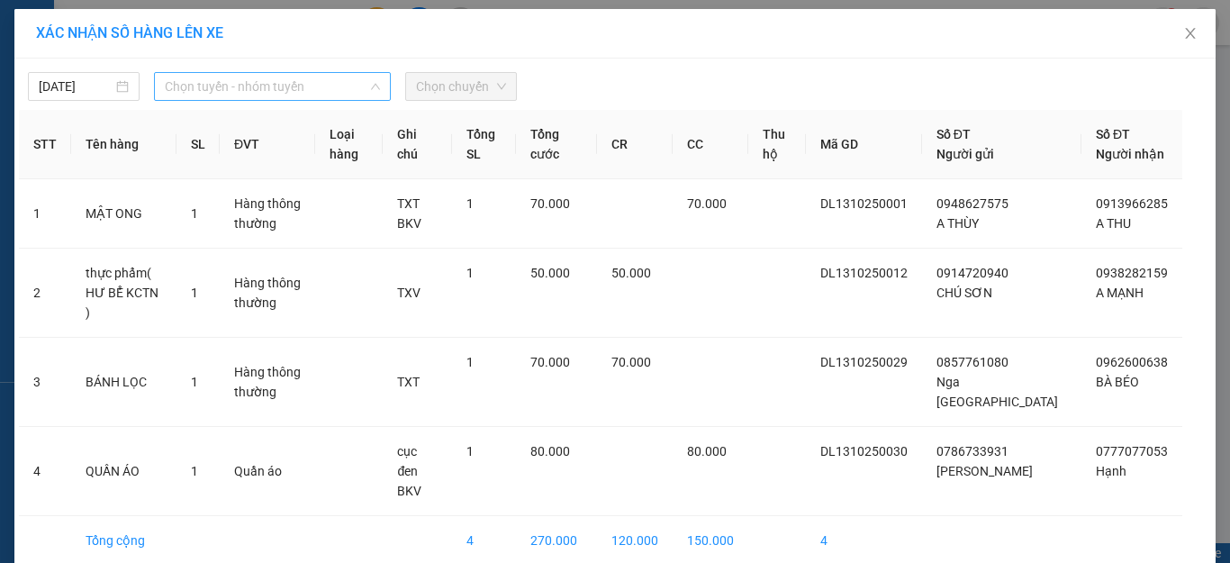
click at [265, 87] on span "Chọn tuyến - nhóm tuyến" at bounding box center [272, 86] width 215 height 27
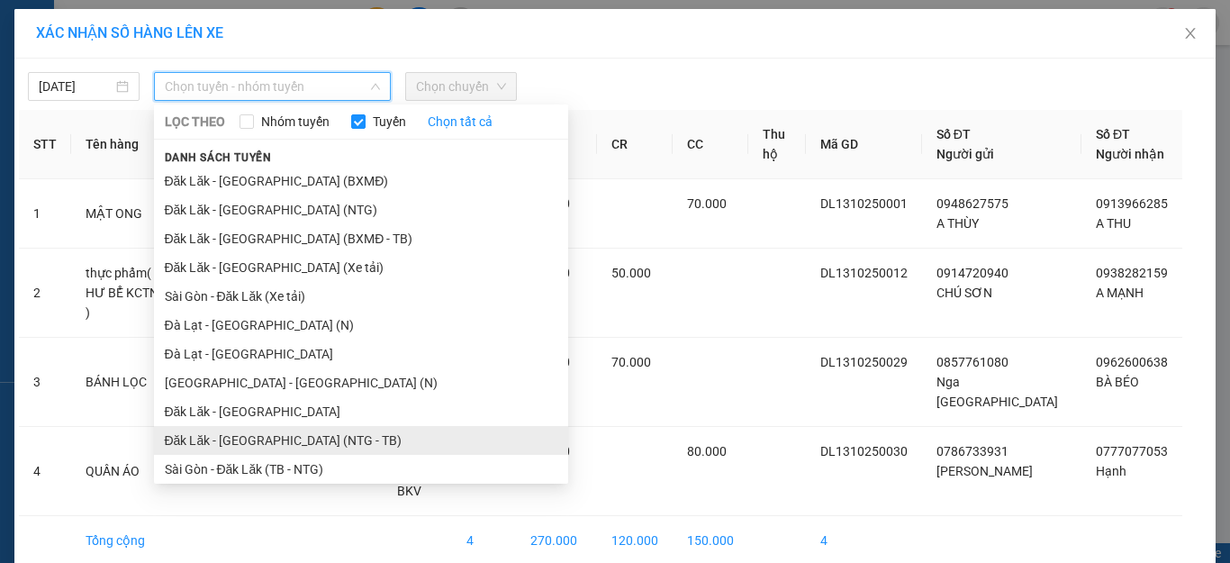
click at [273, 443] on li "Đăk Lăk - [GEOGRAPHIC_DATA] (NTG - TB)" at bounding box center [361, 440] width 414 height 29
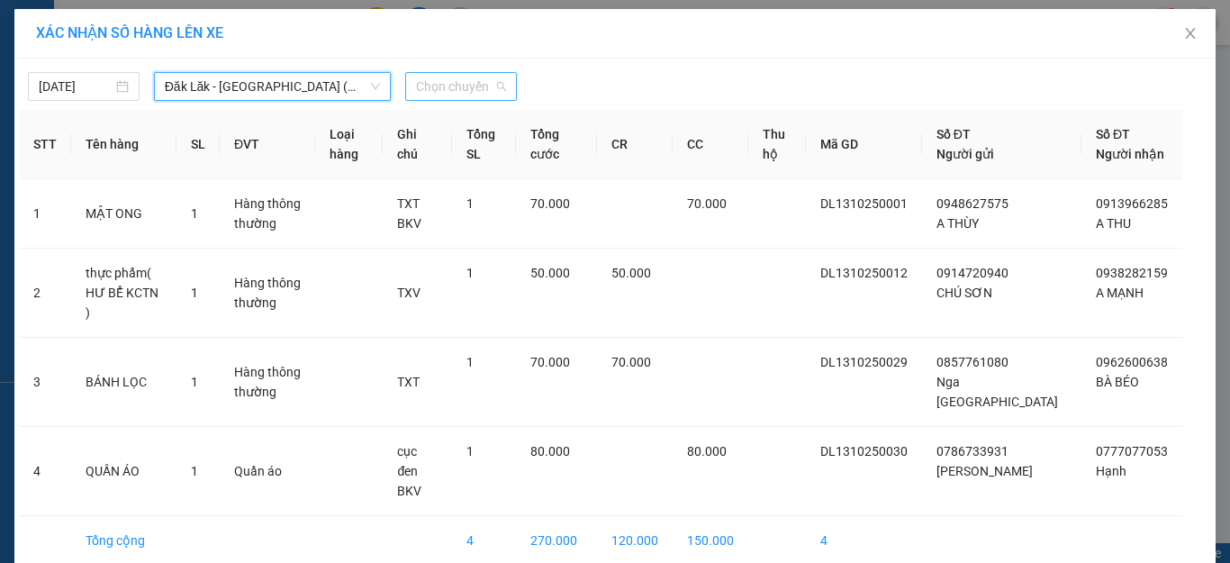
click at [439, 87] on span "Chọn chuyến" at bounding box center [461, 86] width 90 height 27
click at [435, 88] on span "Chọn chuyến" at bounding box center [461, 86] width 90 height 27
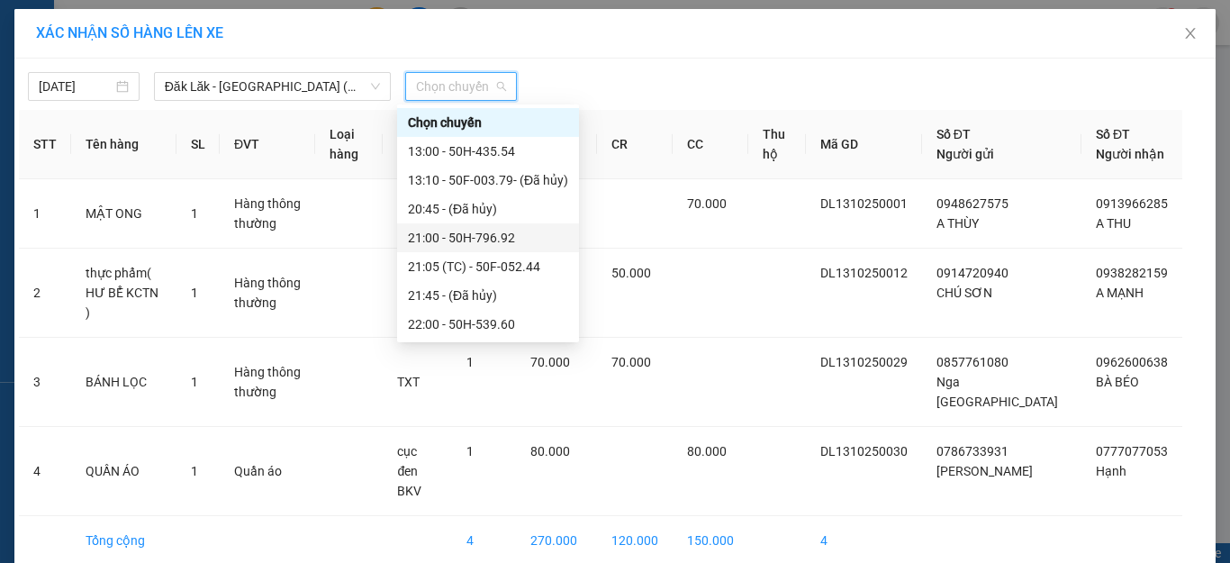
click at [503, 239] on div "21:00 - 50H-796.92" at bounding box center [488, 238] width 160 height 20
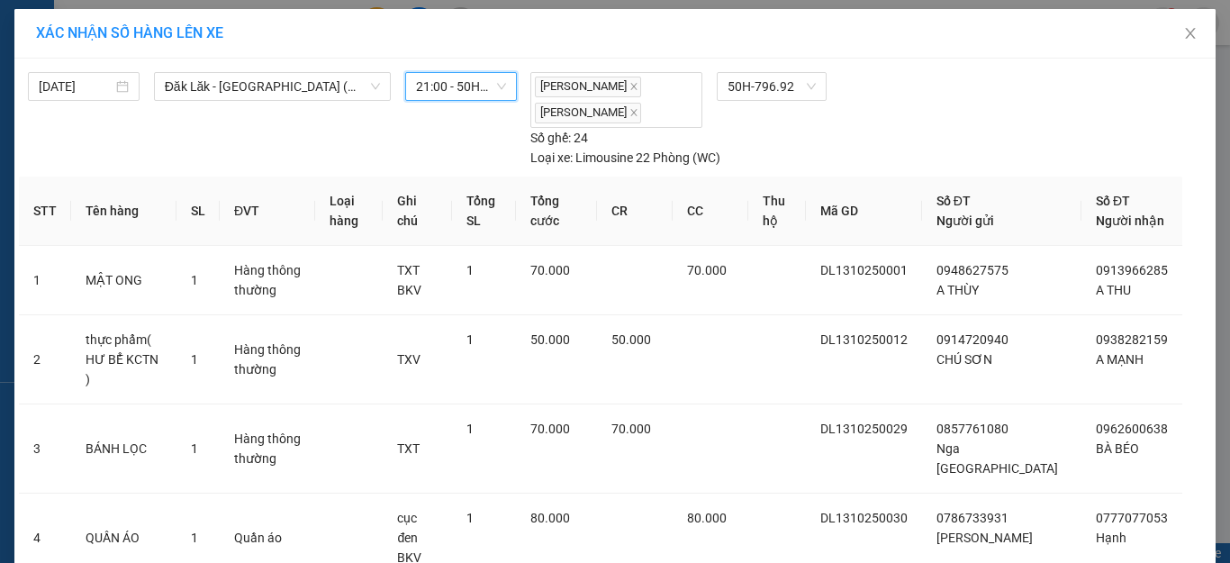
scroll to position [132, 0]
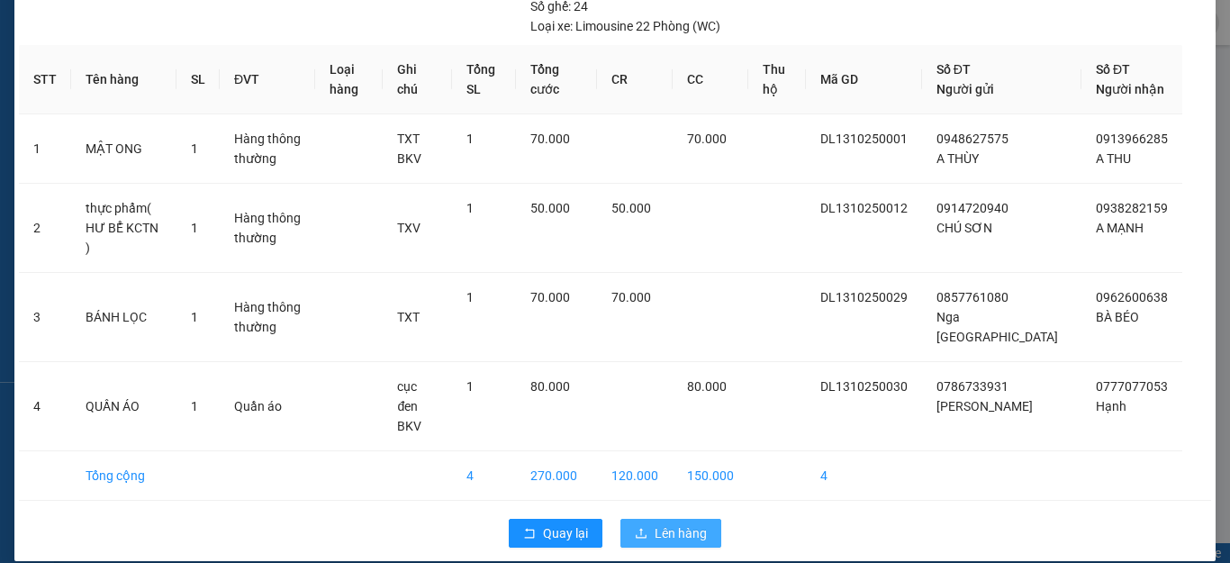
click at [677, 519] on button "Lên hàng" at bounding box center [671, 533] width 101 height 29
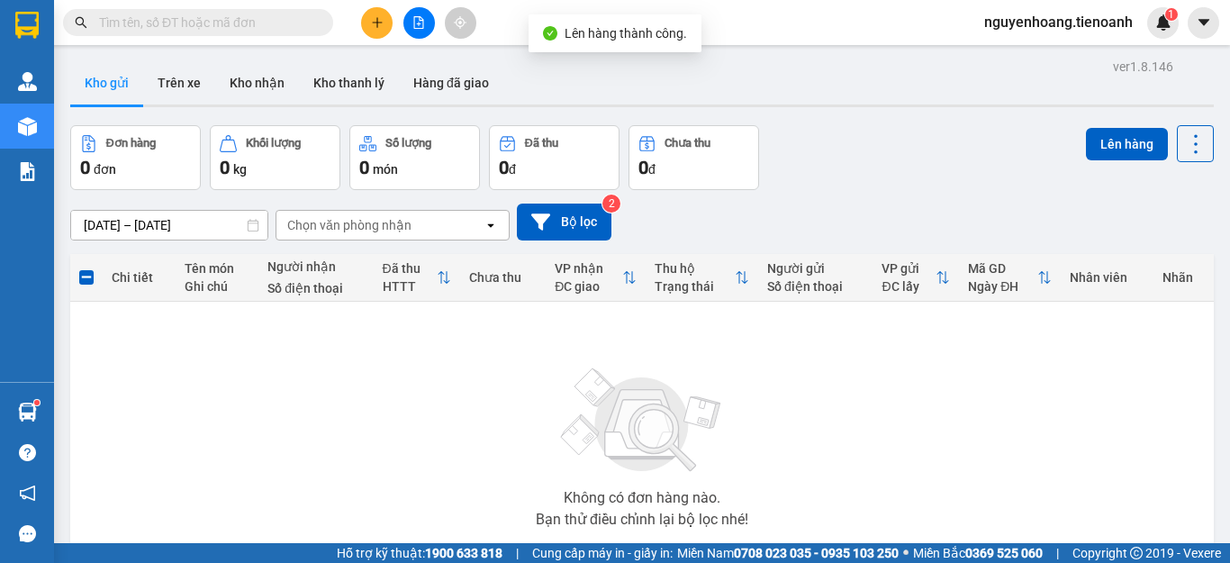
click at [896, 183] on div "Đơn hàng 0 đơn Khối lượng 0 kg Số lượng 0 món Đã thu 0 đ Chưa thu 0 đ Lên hàng" at bounding box center [642, 157] width 1144 height 65
click at [283, 85] on button "Kho nhận" at bounding box center [257, 82] width 84 height 43
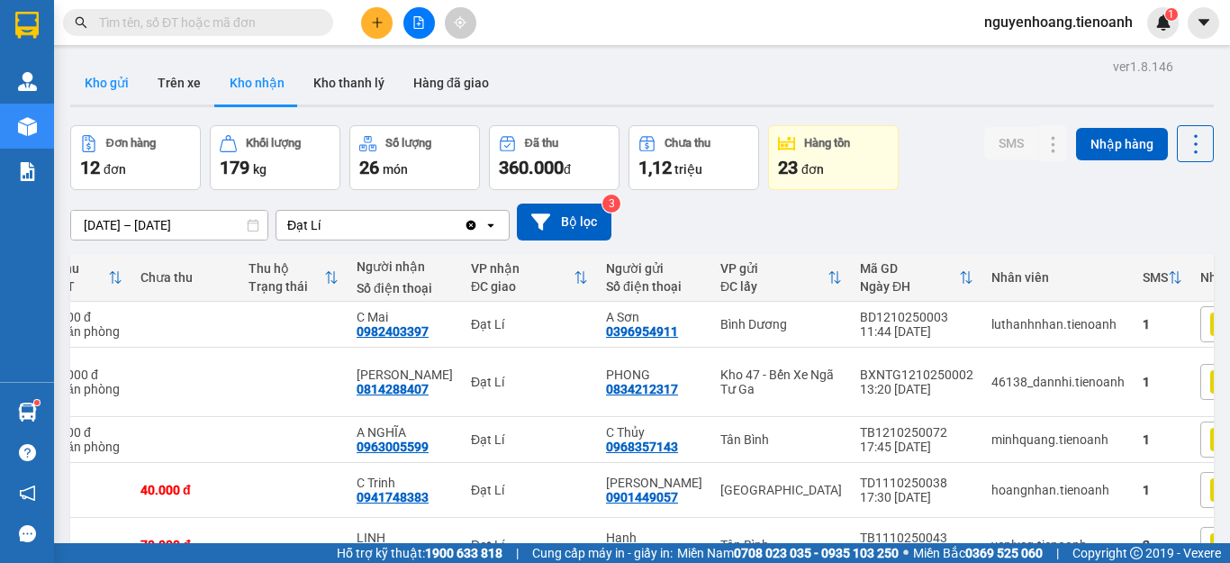
click at [112, 85] on button "Kho gửi" at bounding box center [106, 82] width 73 height 43
